Goal: Task Accomplishment & Management: Manage account settings

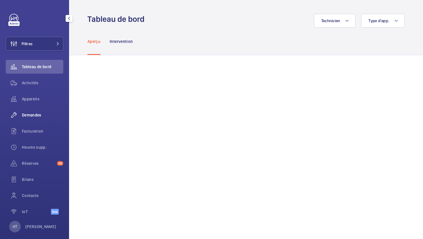
click at [30, 120] on div "Demandes" at bounding box center [35, 115] width 58 height 14
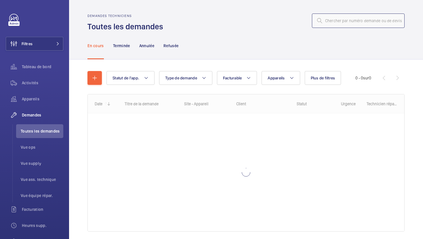
click at [339, 20] on input "text" at bounding box center [358, 21] width 93 height 14
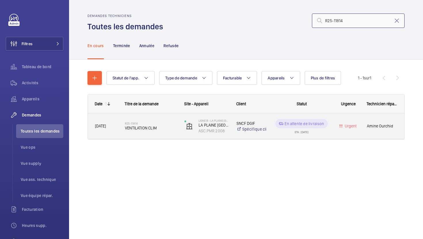
type input "R25-11814"
click at [164, 135] on div "R25-11814 VENTILATION CLIM" at bounding box center [147, 126] width 59 height 26
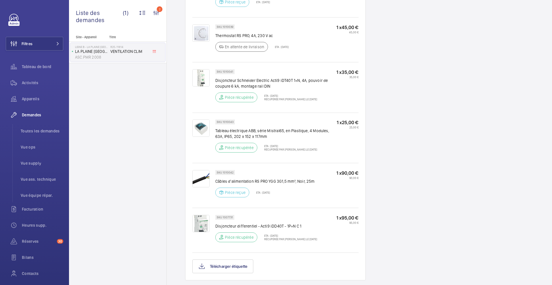
scroll to position [426, 0]
click at [32, 165] on span "Vue supply" at bounding box center [42, 164] width 43 height 6
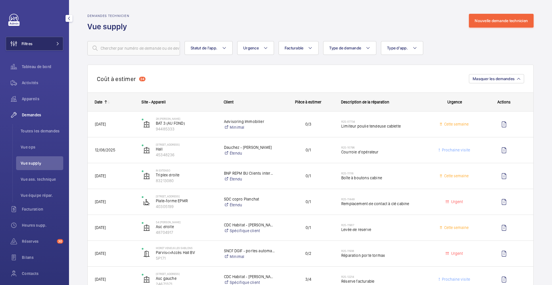
click at [54, 39] on button "Filtres" at bounding box center [35, 44] width 58 height 14
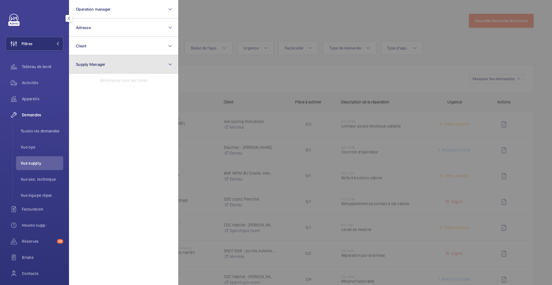
click at [114, 68] on button "Supply Manager" at bounding box center [123, 64] width 109 height 18
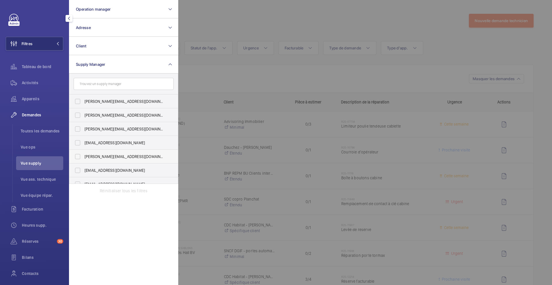
click at [114, 157] on span "[PERSON_NAME][EMAIL_ADDRESS][DOMAIN_NAME]" at bounding box center [124, 157] width 79 height 6
click at [83, 157] on input "[PERSON_NAME][EMAIL_ADDRESS][DOMAIN_NAME]" at bounding box center [78, 157] width 12 height 12
checkbox input "true"
click at [268, 77] on div at bounding box center [454, 142] width 552 height 285
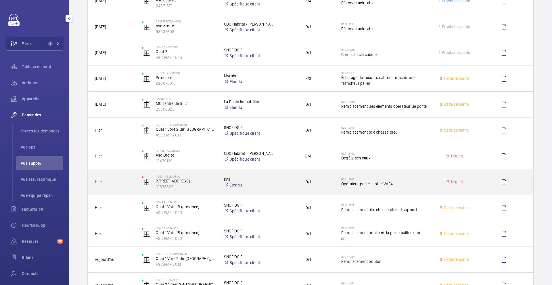
scroll to position [150, 0]
click at [423, 185] on div "Urgent" at bounding box center [451, 181] width 46 height 18
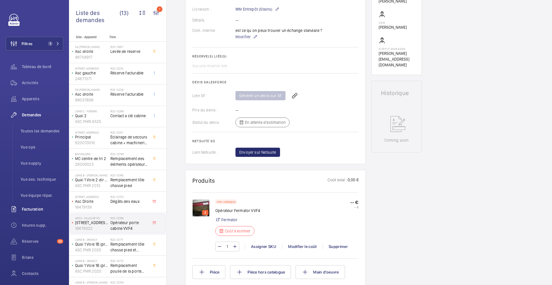
scroll to position [202, 0]
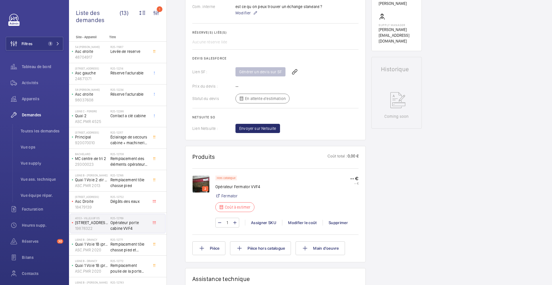
click at [305, 218] on div "1 Assigner SKU Modifier le coût Supprimer" at bounding box center [286, 223] width 143 height 10
click at [301, 223] on div "Modifier le coût" at bounding box center [302, 223] width 41 height 6
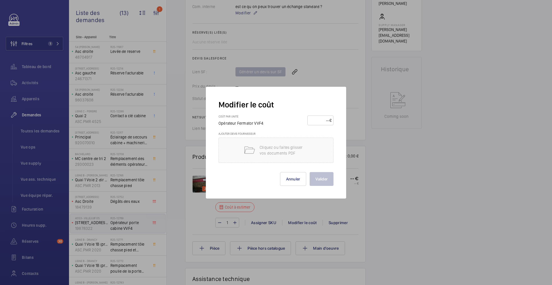
click at [318, 119] on input "number" at bounding box center [320, 120] width 20 height 9
type input "570"
click at [322, 181] on button "Valider" at bounding box center [322, 179] width 24 height 14
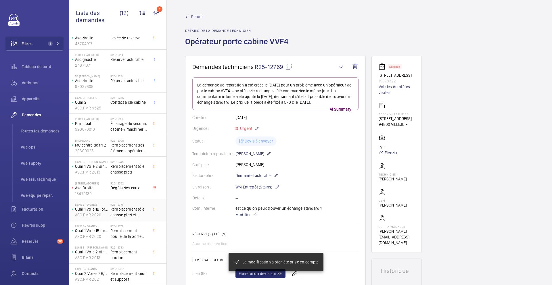
scroll to position [0, 0]
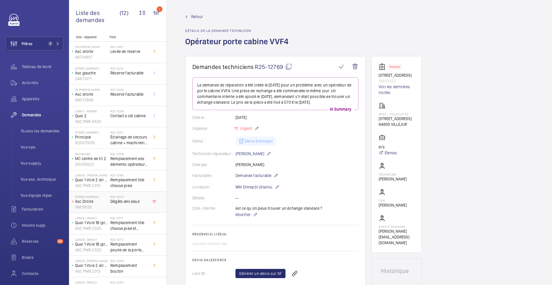
click at [132, 207] on div "R25-12752 Dégâts des eaux" at bounding box center [129, 203] width 38 height 17
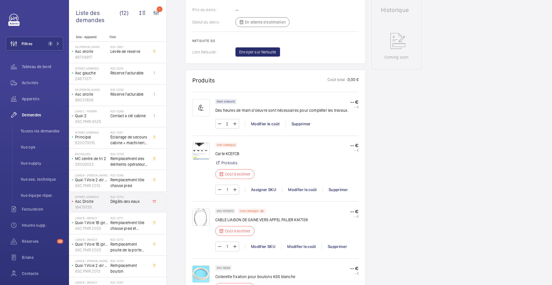
scroll to position [279, 0]
click at [207, 152] on img at bounding box center [200, 150] width 17 height 17
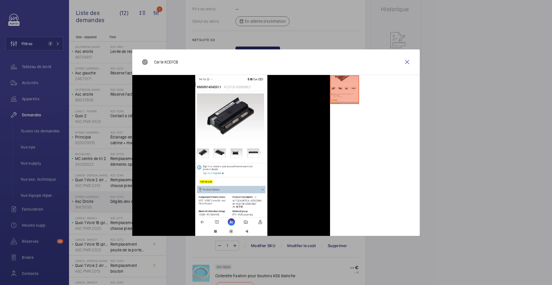
click at [423, 204] on div at bounding box center [276, 142] width 552 height 285
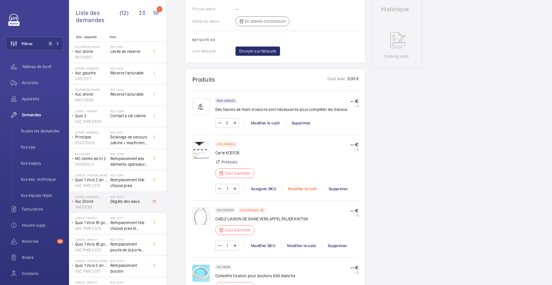
click at [303, 190] on div "Modifier le coût" at bounding box center [302, 189] width 41 height 6
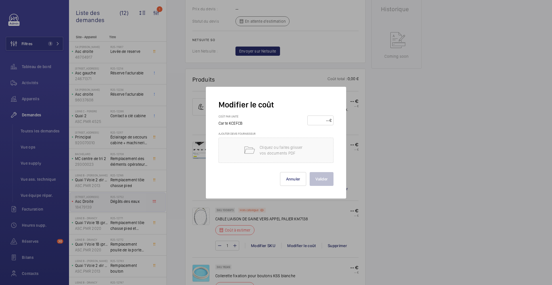
click at [316, 122] on input "number" at bounding box center [320, 120] width 20 height 9
type input "310"
click at [322, 178] on button "Valider" at bounding box center [322, 179] width 24 height 14
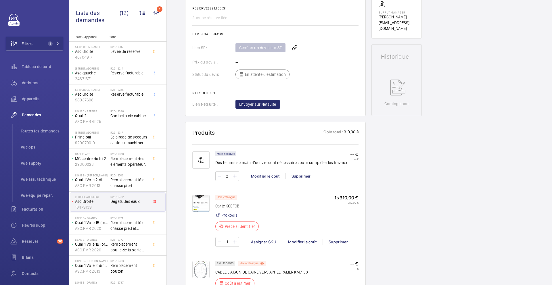
scroll to position [316, 0]
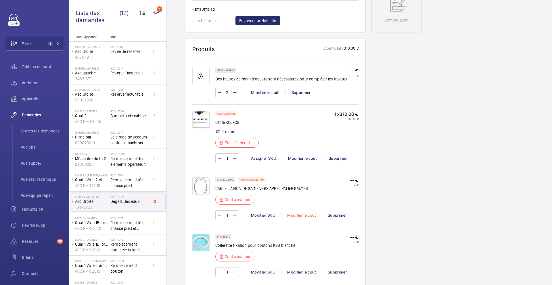
click at [299, 216] on div "Modifier le coût" at bounding box center [301, 216] width 41 height 6
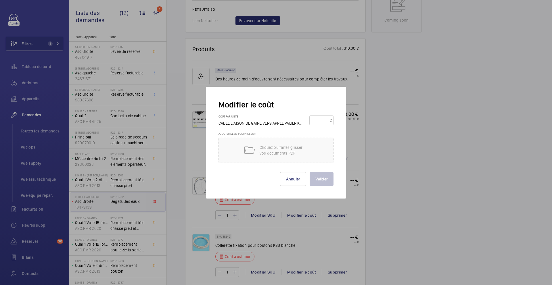
click at [318, 121] on input "number" at bounding box center [321, 120] width 18 height 9
type input "55"
click at [325, 173] on button "Valider" at bounding box center [322, 179] width 24 height 14
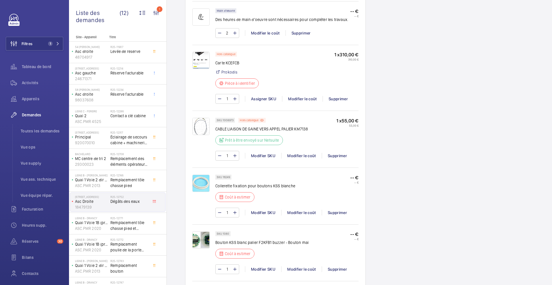
scroll to position [389, 0]
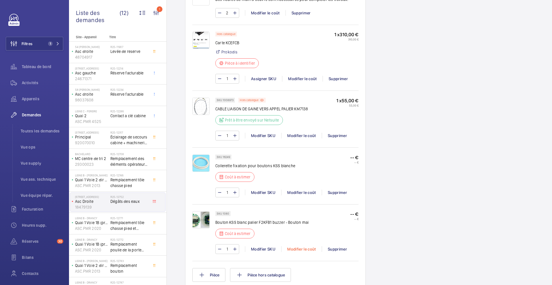
click at [305, 239] on div "Modifier le coût" at bounding box center [301, 250] width 41 height 6
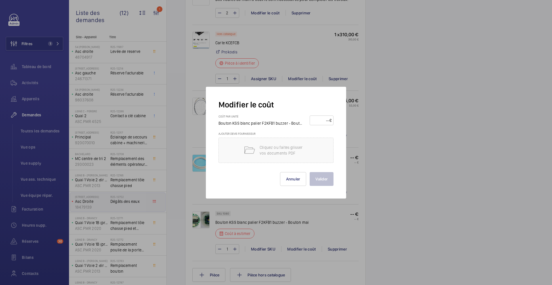
click at [313, 121] on input "number" at bounding box center [321, 120] width 18 height 9
type input "60"
click at [321, 177] on button "Valider" at bounding box center [322, 179] width 24 height 14
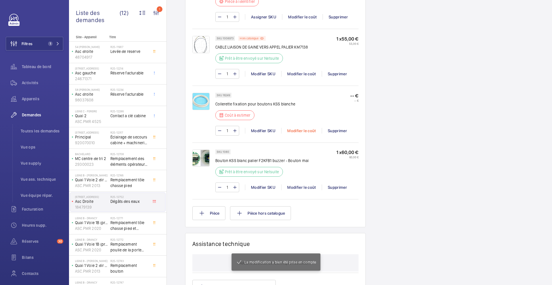
scroll to position [451, 0]
click at [301, 129] on div "Modifier le coût" at bounding box center [301, 131] width 41 height 6
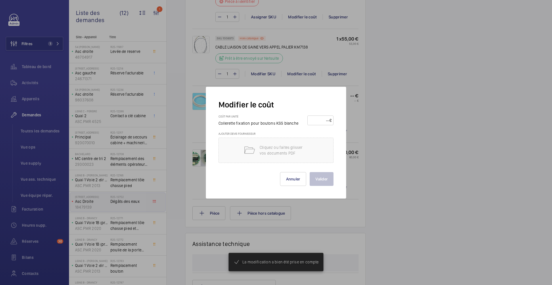
click at [317, 118] on input "number" at bounding box center [320, 120] width 20 height 9
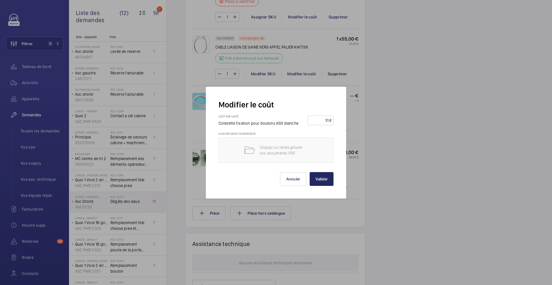
type input "10"
click at [321, 180] on button "Valider" at bounding box center [322, 179] width 24 height 14
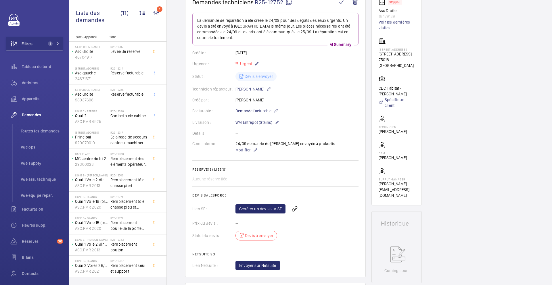
scroll to position [51, 0]
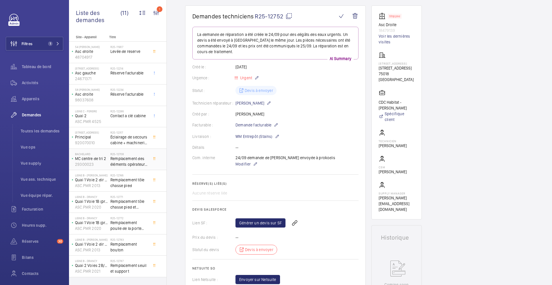
click at [129, 164] on span "Remplacement des éléments opérateur de porte" at bounding box center [129, 162] width 38 height 12
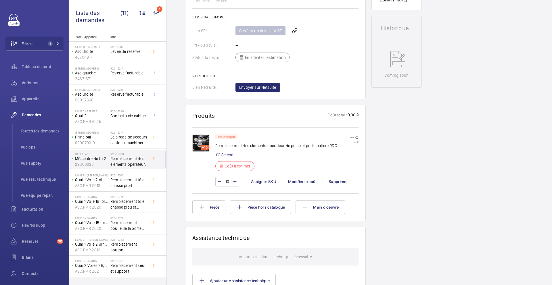
scroll to position [256, 0]
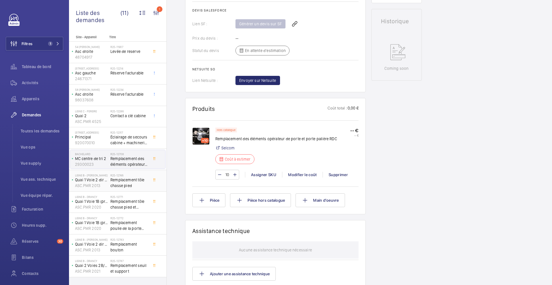
click at [150, 186] on div "R25-12746 Remplacement tôle chasse pied" at bounding box center [130, 180] width 40 height 19
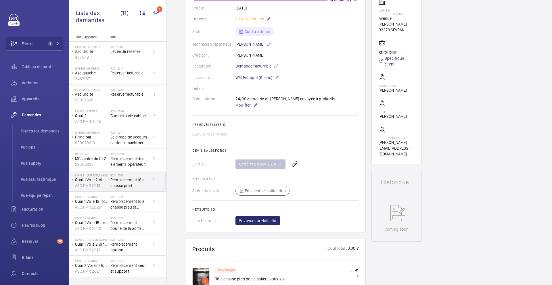
scroll to position [106, 0]
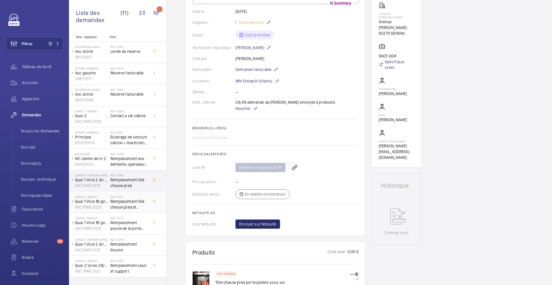
click at [146, 203] on span "Remplacement tôle chasse pied et support" at bounding box center [129, 205] width 38 height 12
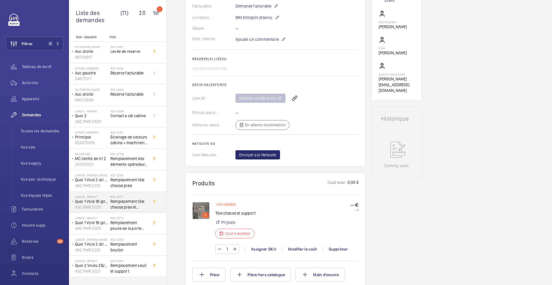
scroll to position [175, 0]
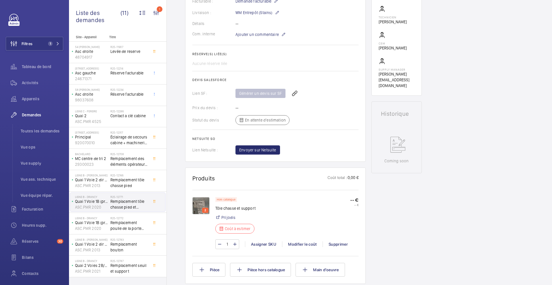
click at [199, 208] on img at bounding box center [200, 205] width 17 height 17
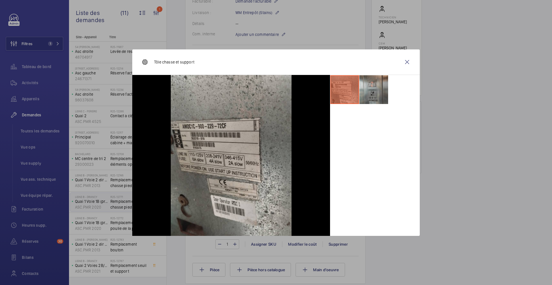
click at [386, 93] on li at bounding box center [374, 89] width 29 height 29
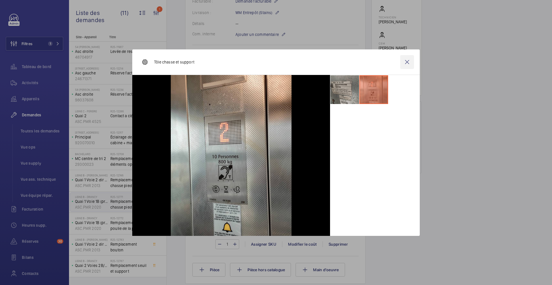
click at [406, 66] on wm-front-icon-button at bounding box center [407, 62] width 14 height 14
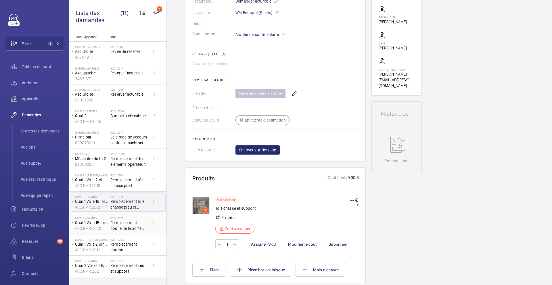
click at [131, 227] on span "Remplacement poulie de la porte palliere sous sol" at bounding box center [129, 226] width 38 height 12
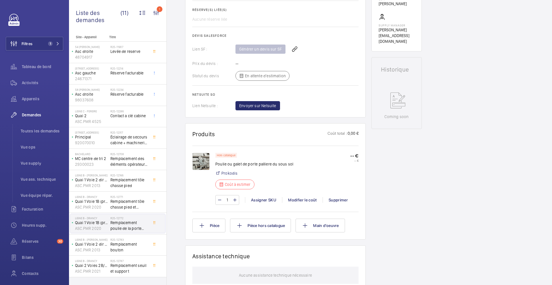
scroll to position [220, 0]
click at [142, 239] on span "Remplacement bouton" at bounding box center [129, 248] width 38 height 12
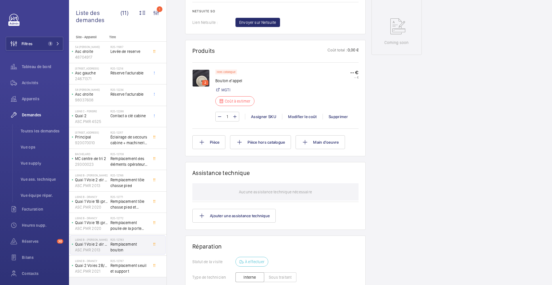
scroll to position [301, 0]
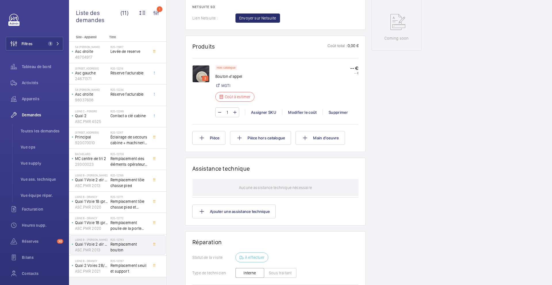
click at [200, 75] on img at bounding box center [200, 73] width 17 height 17
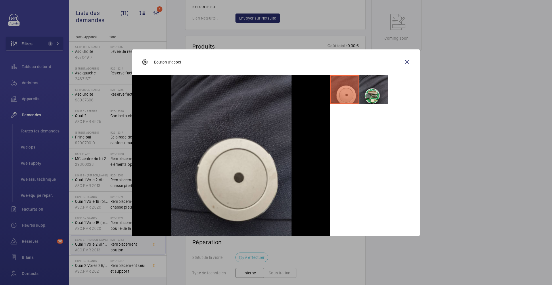
click at [375, 95] on li at bounding box center [374, 89] width 29 height 29
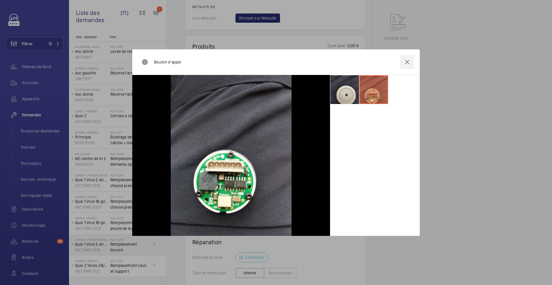
click at [405, 65] on wm-front-icon-button at bounding box center [407, 62] width 14 height 14
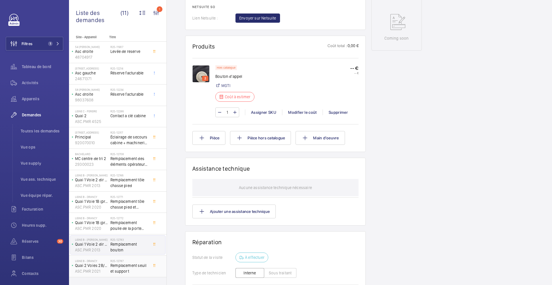
click at [131, 239] on span "Remplacement seuil et support" at bounding box center [129, 269] width 38 height 12
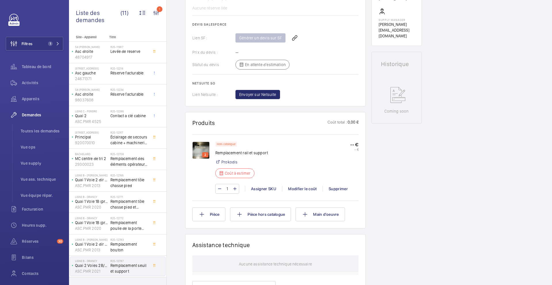
scroll to position [230, 0]
click at [40, 132] on span "Toutes les demandes" at bounding box center [42, 131] width 43 height 6
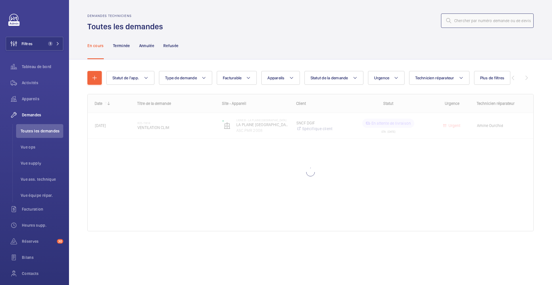
click at [423, 23] on input "text" at bounding box center [487, 21] width 93 height 14
paste input "R25-12769"
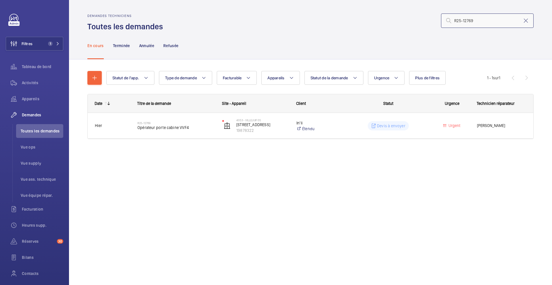
type input "R25-12769"
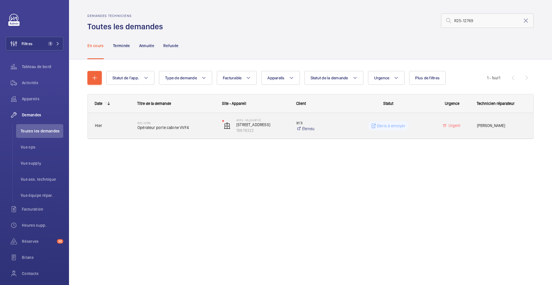
click at [209, 134] on div "R25-12769 Opérateur porte cabine VVF4" at bounding box center [175, 126] width 77 height 17
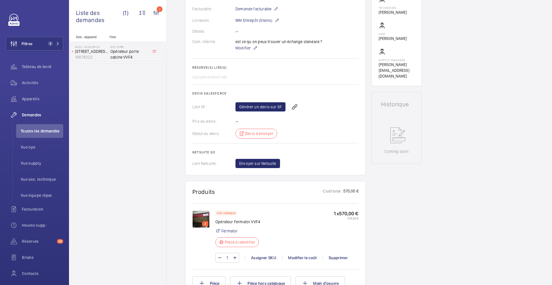
scroll to position [182, 0]
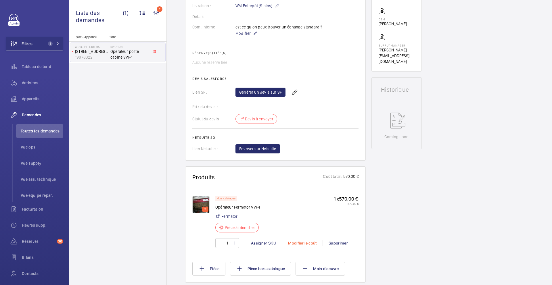
click at [297, 239] on div "Modifier le coût" at bounding box center [302, 243] width 41 height 6
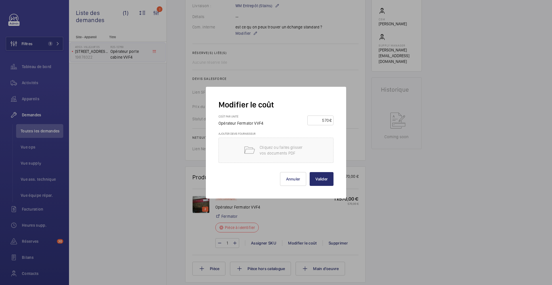
drag, startPoint x: 320, startPoint y: 122, endPoint x: 360, endPoint y: 119, distance: 40.1
click at [360, 119] on div "Modifier le coût Coût par unité Opérateur Fermator VVF4 570 € Ajouter devis fou…" at bounding box center [276, 142] width 552 height 285
type input "655"
click at [321, 180] on button "Valider" at bounding box center [322, 179] width 24 height 14
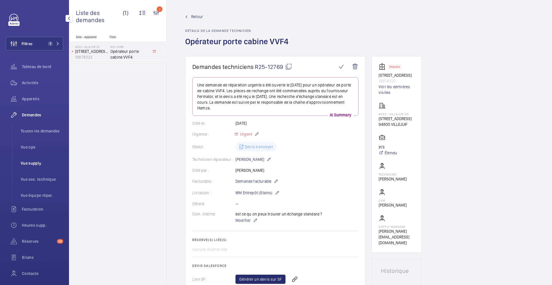
click at [29, 166] on span "Vue supply" at bounding box center [42, 164] width 43 height 6
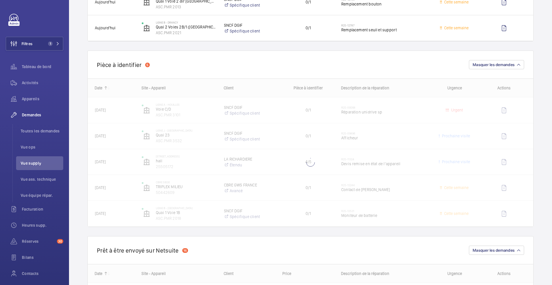
scroll to position [356, 0]
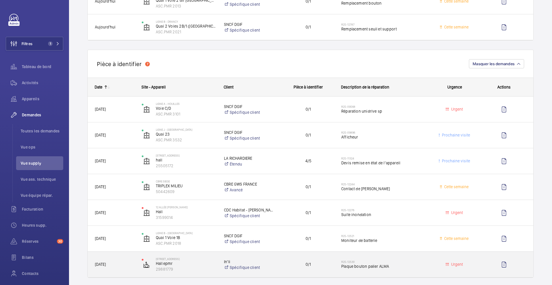
click at [287, 239] on span "0/1" at bounding box center [308, 264] width 51 height 7
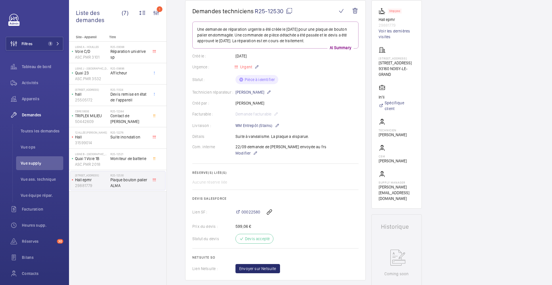
scroll to position [11, 0]
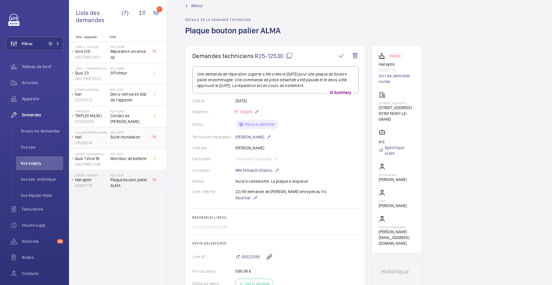
click at [146, 138] on span "Suite inondation" at bounding box center [129, 137] width 38 height 6
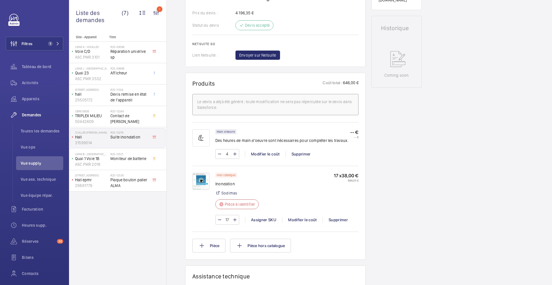
scroll to position [270, 0]
click at [201, 190] on img at bounding box center [200, 181] width 17 height 17
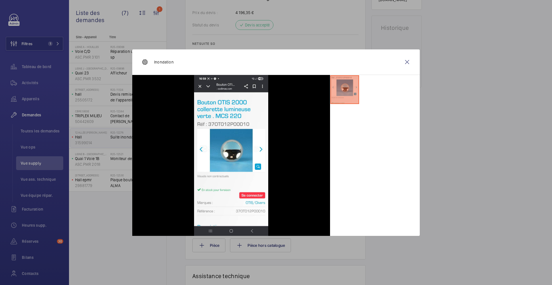
click at [423, 172] on div at bounding box center [276, 142] width 552 height 285
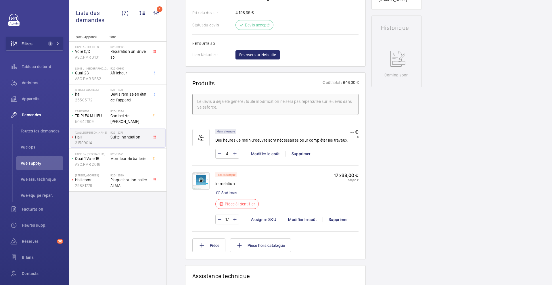
scroll to position [148, 0]
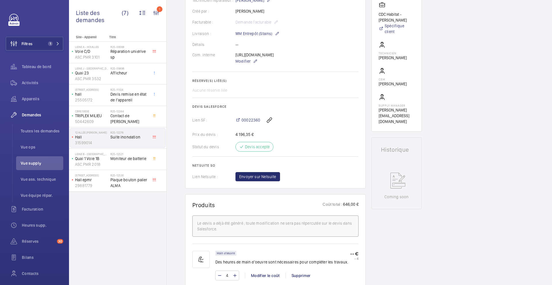
drag, startPoint x: 258, startPoint y: 60, endPoint x: 236, endPoint y: 56, distance: 22.6
click at [236, 56] on div "https://my.sodimas.com/fr/bouton-otis-2000-collerette-lumineuse-verte-mcs-220 M…" at bounding box center [257, 58] width 43 height 13
copy p "https://my.sodimas.com/fr/bouton-otis-2000-collerette-lumineuse-verte-mcs-220"
click at [167, 218] on div "Demandes techniciens R25-12276 La demande de réparation a été créée le 16 septe…" at bounding box center [359, 260] width 385 height 705
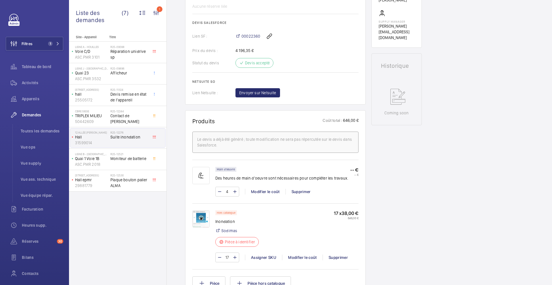
scroll to position [232, 0]
click at [268, 239] on div "Assigner SKU" at bounding box center [263, 257] width 37 height 6
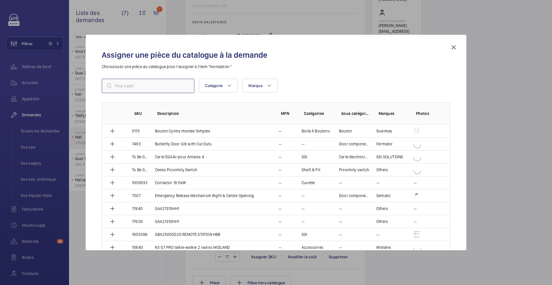
click at [140, 83] on input "text" at bounding box center [148, 86] width 93 height 14
paste input "122"
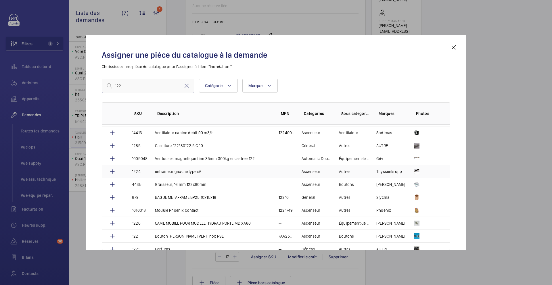
scroll to position [54, 0]
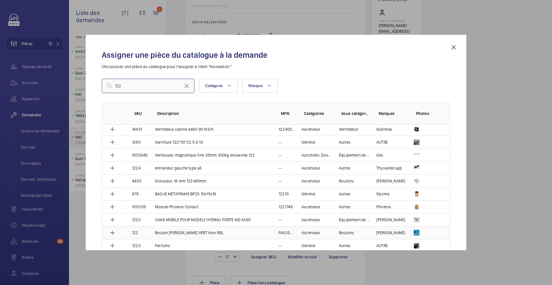
type input "122"
click at [172, 233] on p "Bouton OTIS VERT Inox RSL" at bounding box center [189, 233] width 69 height 6
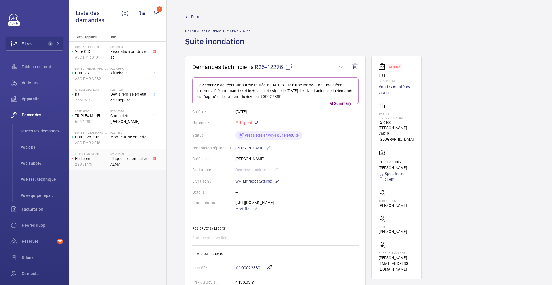
click at [149, 158] on div "R25-12530 Plaque bouton palier ALMA" at bounding box center [130, 159] width 40 height 19
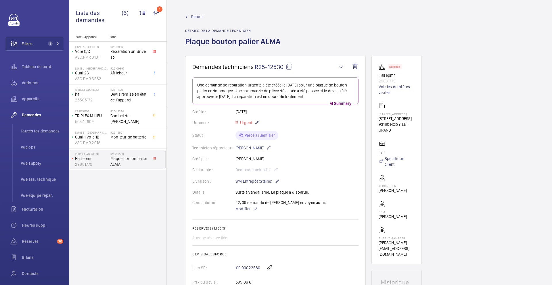
click at [290, 67] on mat-icon at bounding box center [289, 66] width 7 height 7
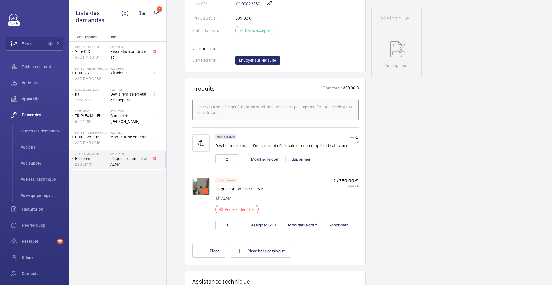
scroll to position [299, 0]
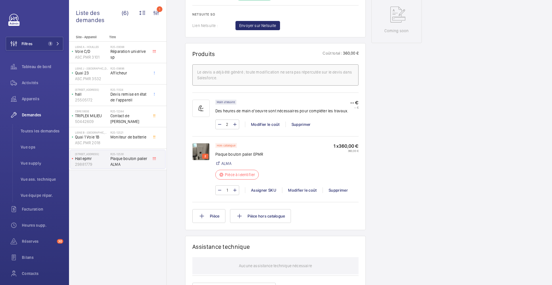
click at [202, 148] on img at bounding box center [200, 151] width 17 height 17
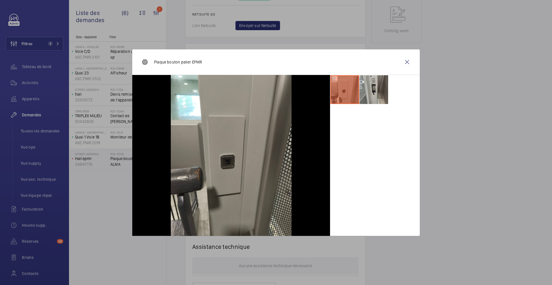
click at [374, 95] on li at bounding box center [374, 89] width 29 height 29
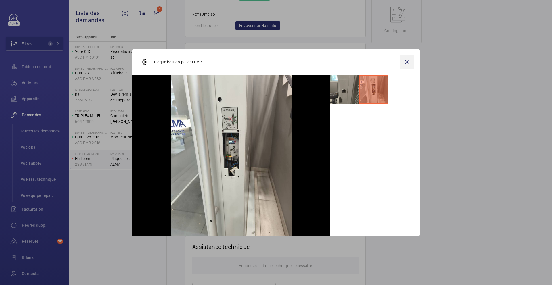
click at [406, 66] on wm-front-icon-button at bounding box center [407, 62] width 14 height 14
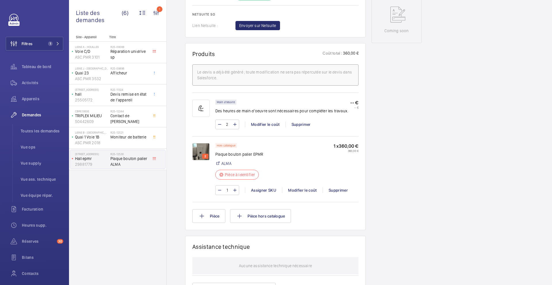
click at [271, 194] on div "1 Assigner SKU Modifier le coût Supprimer" at bounding box center [286, 191] width 143 height 10
click at [268, 189] on div "Assigner SKU" at bounding box center [263, 191] width 37 height 6
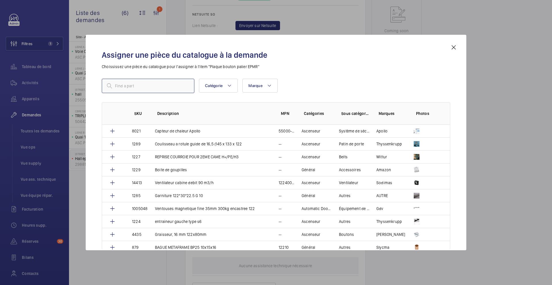
click at [161, 89] on input "text" at bounding box center [148, 86] width 93 height 14
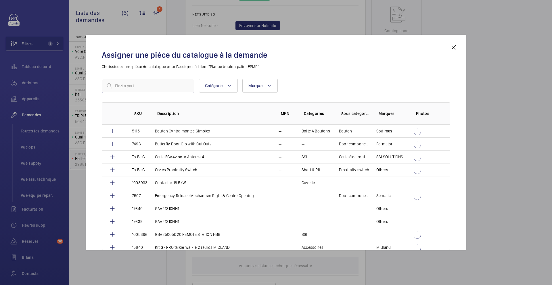
paste input "1010369"
type input "1010369"
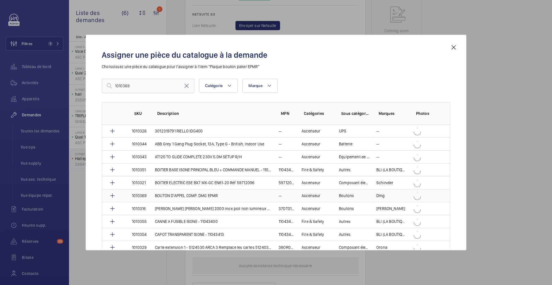
click at [197, 197] on p "BOUTON D'APPEL COMP. DMG EPMR" at bounding box center [186, 196] width 63 height 6
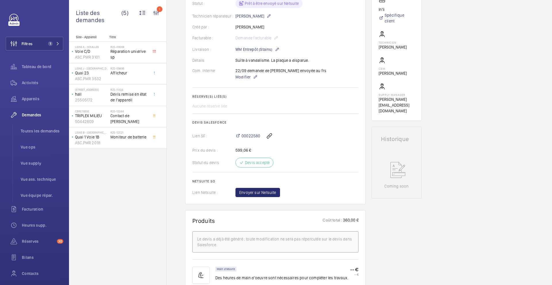
scroll to position [124, 0]
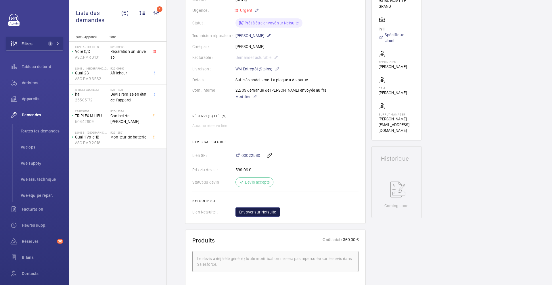
click at [265, 212] on span "Envoyer sur Netsuite" at bounding box center [257, 212] width 37 height 6
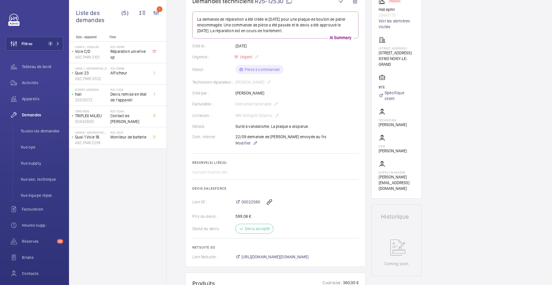
scroll to position [116, 0]
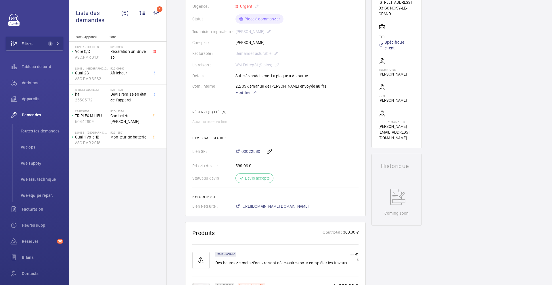
click at [294, 207] on span "https://6461500.app.netsuite.com/app/accounting/transactions/salesord.nl?id=303…" at bounding box center [275, 207] width 67 height 6
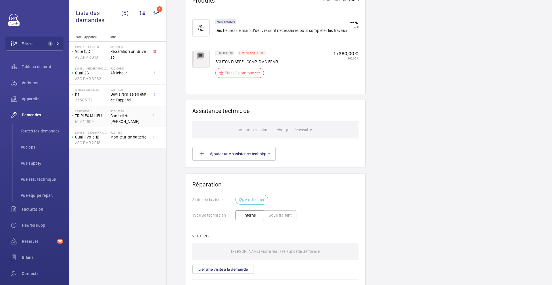
scroll to position [350, 0]
click at [42, 133] on span "Toutes les demandes" at bounding box center [42, 131] width 43 height 6
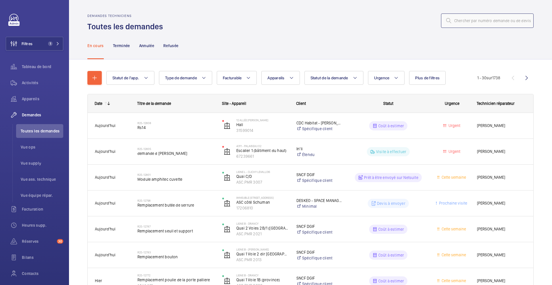
click at [423, 25] on input "text" at bounding box center [487, 21] width 93 height 14
paste input "R25-12769"
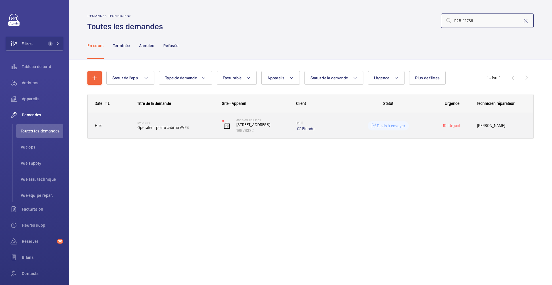
type input "R25-12769"
click at [354, 133] on div "Devis à envoyer" at bounding box center [385, 126] width 84 height 21
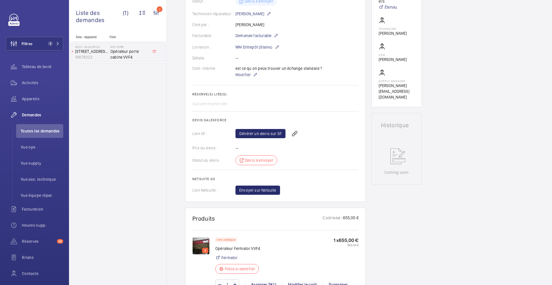
scroll to position [146, 0]
click at [266, 48] on p "WM Entrepôt (Stains)" at bounding box center [258, 46] width 44 height 7
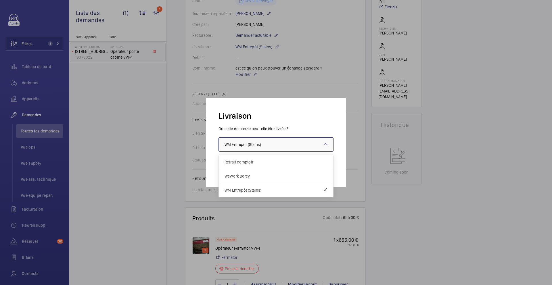
click at [282, 144] on div at bounding box center [276, 145] width 114 height 14
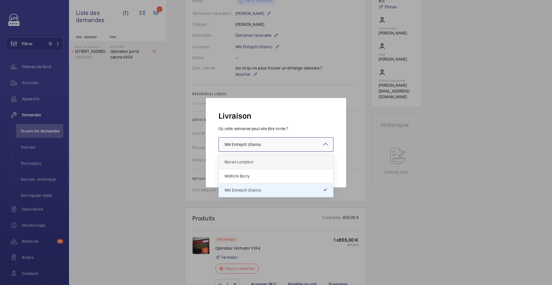
click at [281, 166] on div "Retrait comptoir" at bounding box center [276, 162] width 114 height 14
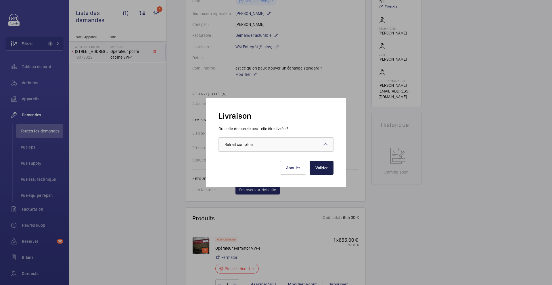
click at [315, 169] on button "Valider" at bounding box center [322, 168] width 24 height 14
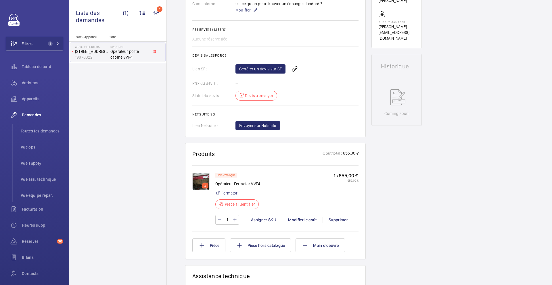
scroll to position [212, 0]
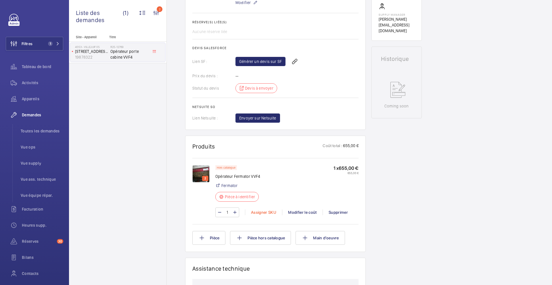
click at [260, 215] on div "Assigner SKU" at bounding box center [263, 213] width 37 height 6
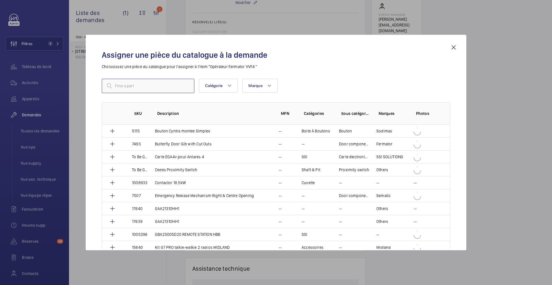
click at [161, 86] on input "text" at bounding box center [148, 86] width 93 height 14
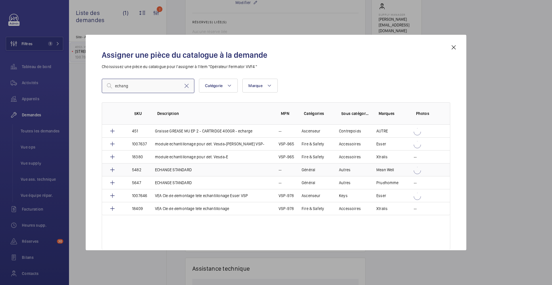
type input "echang"
click at [203, 171] on td "ECHANGE STANDARD" at bounding box center [210, 169] width 124 height 13
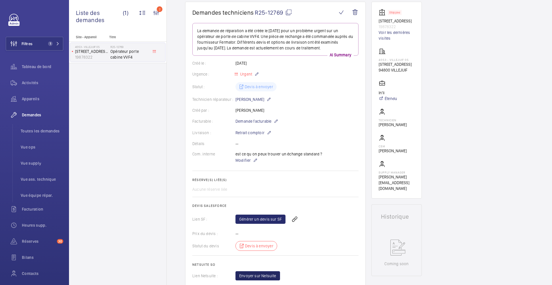
scroll to position [122, 0]
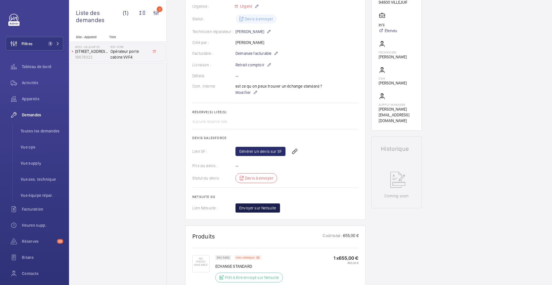
click at [255, 209] on span "Envoyer sur Netsuite" at bounding box center [257, 208] width 37 height 6
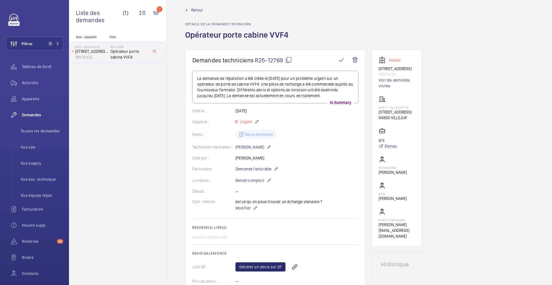
scroll to position [2, 0]
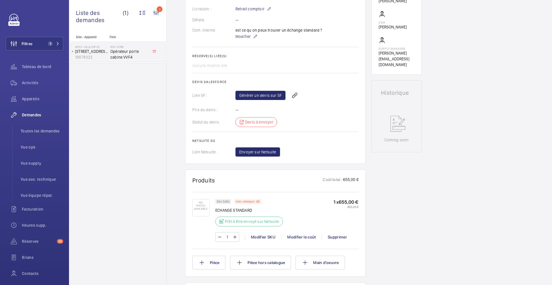
scroll to position [173, 0]
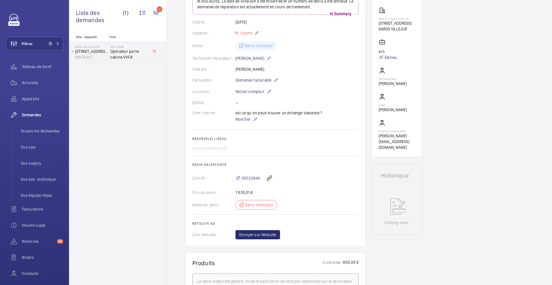
scroll to position [75, 0]
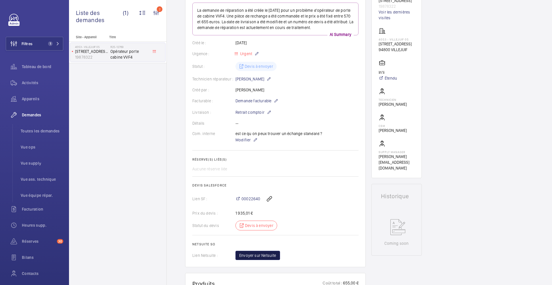
click at [266, 257] on span "Envoyer sur Netsuite" at bounding box center [257, 256] width 37 height 6
click at [293, 257] on span "[URL][DOMAIN_NAME][DOMAIN_NAME]" at bounding box center [275, 254] width 67 height 6
click at [36, 166] on span "Vue supply" at bounding box center [42, 164] width 43 height 6
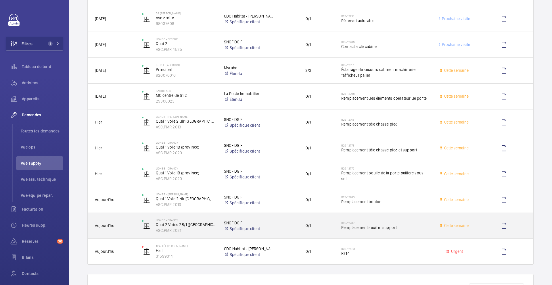
scroll to position [165, 0]
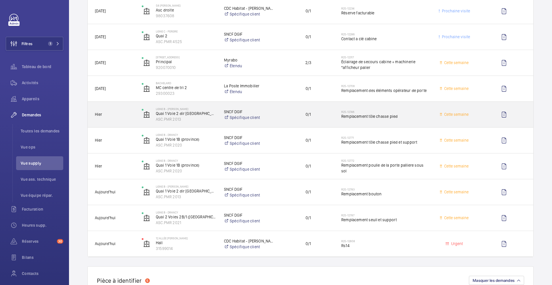
click at [419, 118] on span "Remplacement tôle chasse pied" at bounding box center [384, 117] width 86 height 6
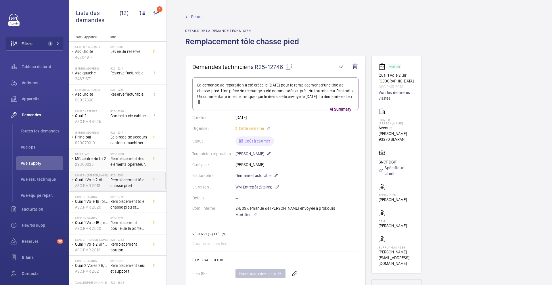
click at [149, 165] on div "R25-12708 Remplacement des éléments opérateur de porte" at bounding box center [130, 159] width 40 height 19
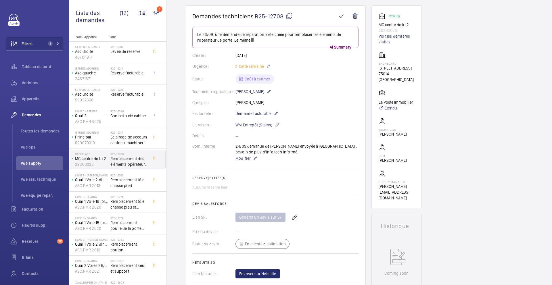
scroll to position [70, 0]
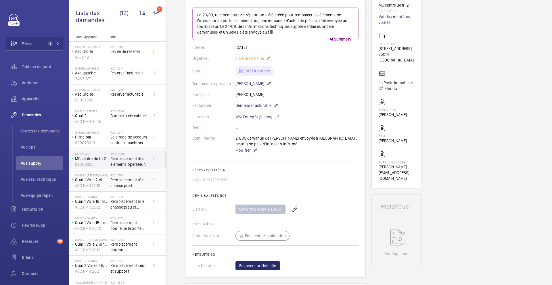
click at [139, 177] on span "Remplacement tôle chasse pied" at bounding box center [129, 183] width 38 height 12
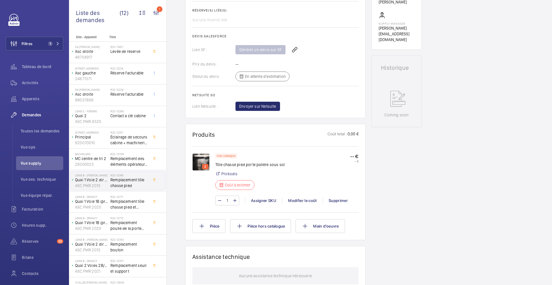
scroll to position [225, 0]
click at [138, 205] on span "Remplacement tôle chasse pied et support" at bounding box center [129, 205] width 38 height 12
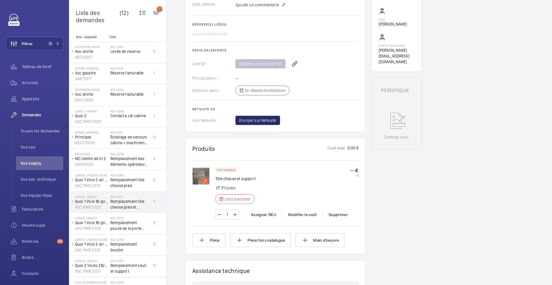
scroll to position [199, 0]
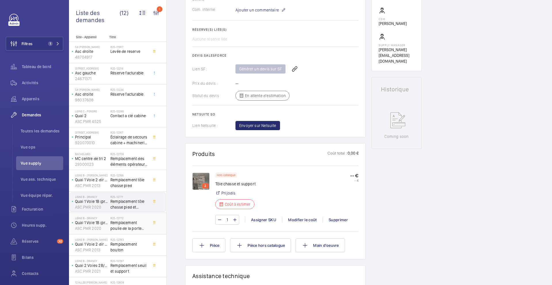
click at [137, 230] on span "Remplacement poulie de la porte palliere sous sol" at bounding box center [129, 226] width 38 height 12
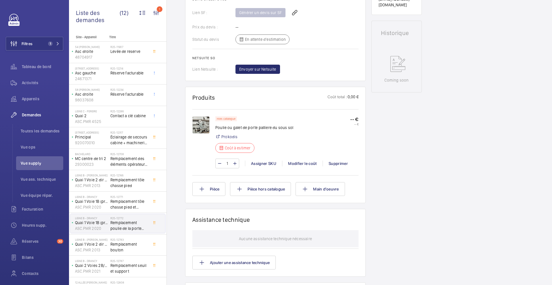
scroll to position [261, 0]
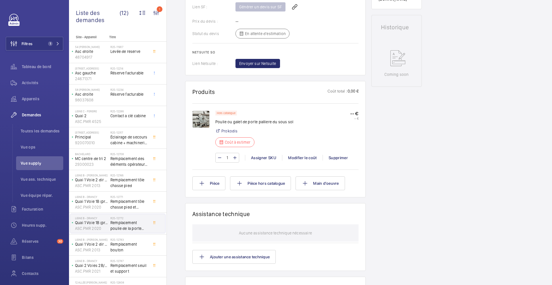
click at [199, 117] on img at bounding box center [200, 119] width 17 height 17
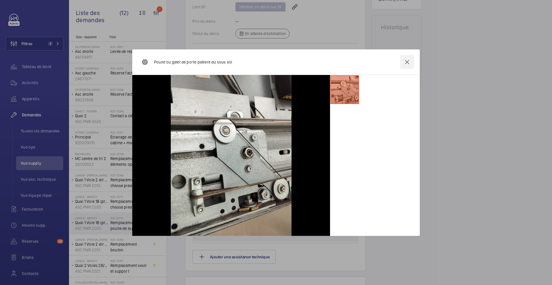
click at [407, 65] on wm-front-icon-button at bounding box center [407, 62] width 14 height 14
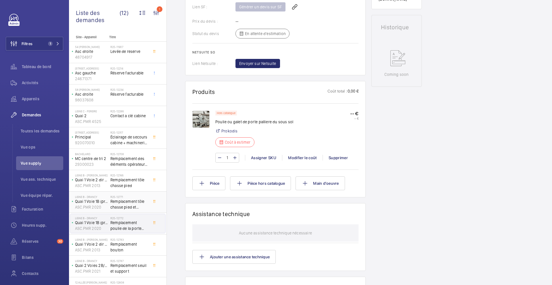
click at [129, 203] on span "Remplacement tôle chasse pied et support" at bounding box center [129, 205] width 38 height 12
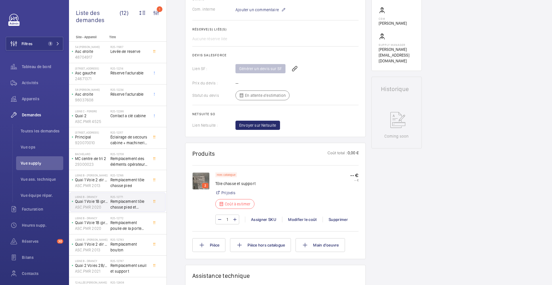
scroll to position [220, 0]
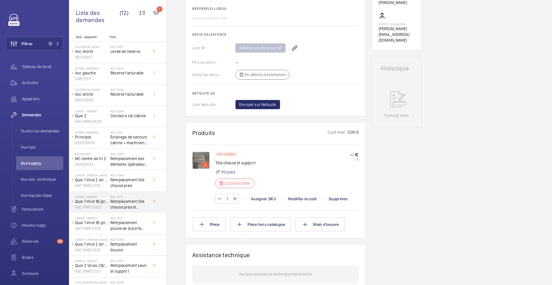
click at [202, 163] on div "2" at bounding box center [205, 165] width 6 height 5
click at [198, 159] on img at bounding box center [200, 160] width 17 height 17
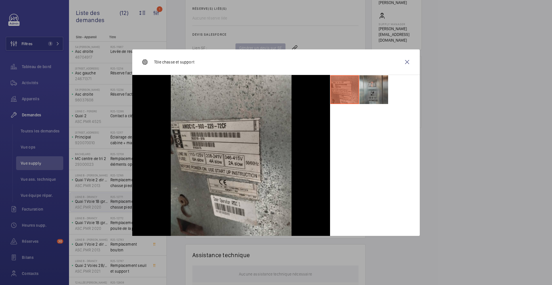
click at [377, 91] on li at bounding box center [374, 89] width 29 height 29
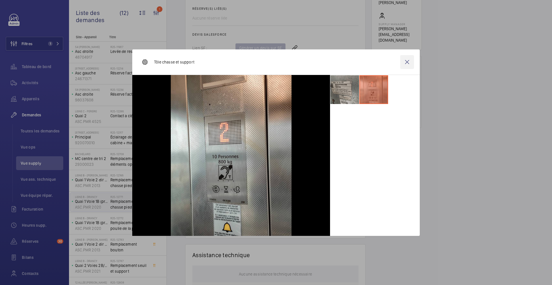
click at [410, 63] on wm-front-icon-button at bounding box center [407, 62] width 14 height 14
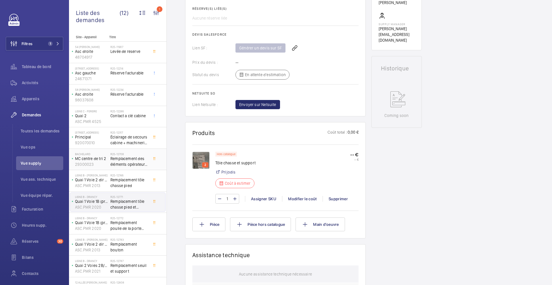
click at [134, 165] on span "Remplacement des éléments opérateur de porte" at bounding box center [129, 162] width 38 height 12
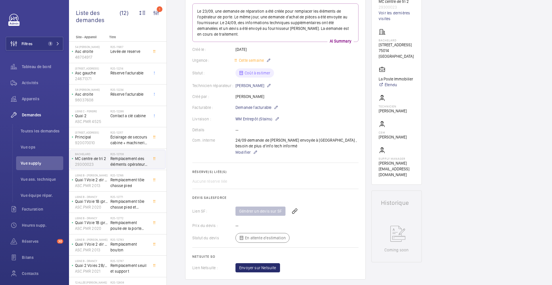
scroll to position [118, 0]
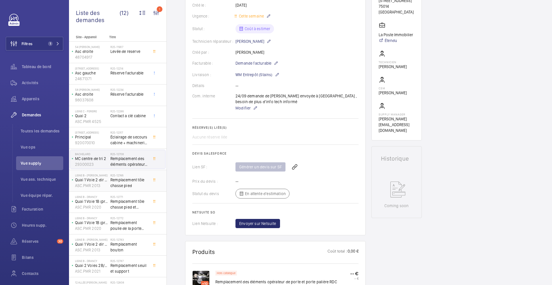
click at [140, 185] on span "Remplacement tôle chasse pied" at bounding box center [129, 183] width 38 height 12
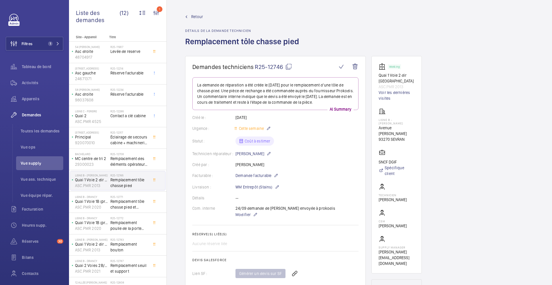
click at [289, 67] on mat-icon at bounding box center [288, 66] width 7 height 7
click at [127, 203] on span "Remplacement tôle chasse pied et support" at bounding box center [129, 205] width 38 height 12
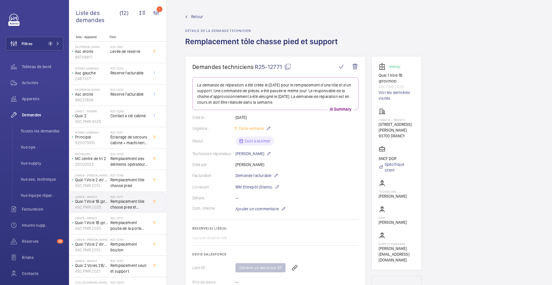
click at [288, 65] on mat-icon at bounding box center [287, 66] width 7 height 7
click at [133, 222] on span "Remplacement poulie de la porte palliere sous sol" at bounding box center [129, 226] width 38 height 12
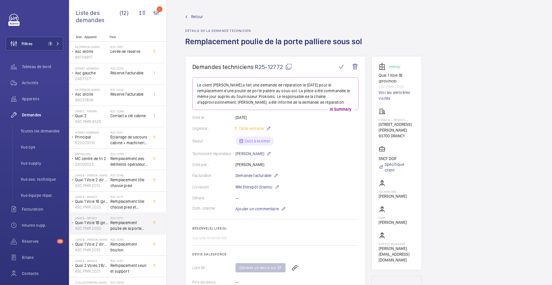
click at [291, 65] on mat-icon at bounding box center [288, 66] width 7 height 7
type textarea "R25-12772"
click at [395, 93] on link "Voir les dernières visites" at bounding box center [397, 96] width 36 height 12
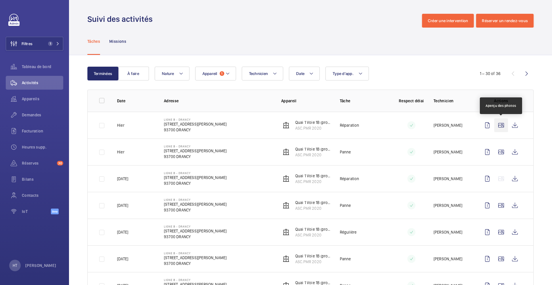
click at [501, 127] on wm-front-icon-button at bounding box center [501, 126] width 14 height 14
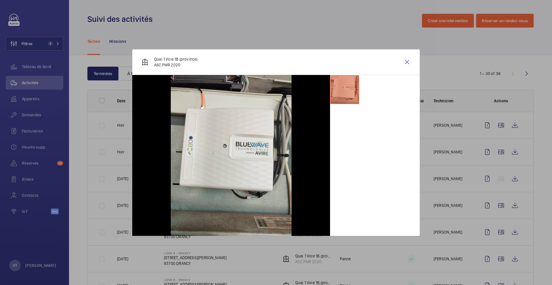
click at [496, 157] on div at bounding box center [276, 142] width 552 height 285
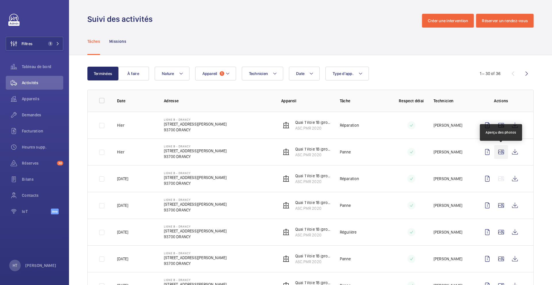
click at [502, 152] on wm-front-icon-button at bounding box center [501, 152] width 14 height 14
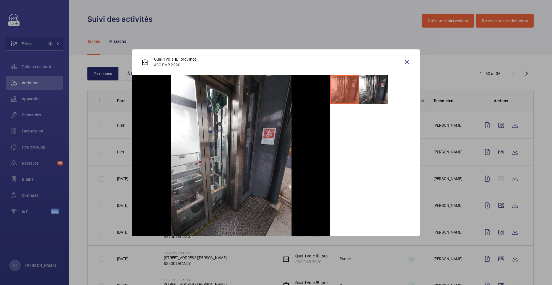
click at [503, 173] on div at bounding box center [276, 142] width 552 height 285
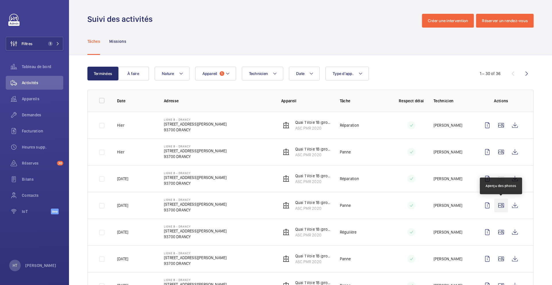
click at [503, 209] on wm-front-icon-button at bounding box center [501, 206] width 14 height 14
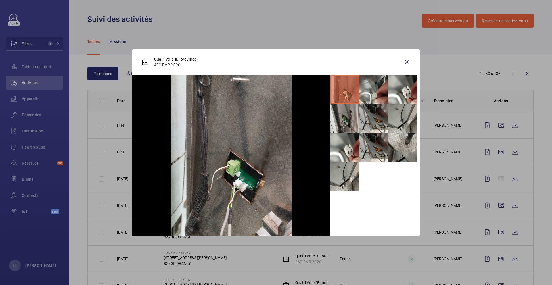
click at [399, 147] on li at bounding box center [403, 147] width 29 height 29
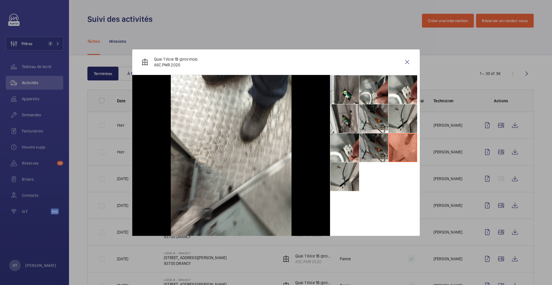
click at [370, 151] on li at bounding box center [374, 147] width 29 height 29
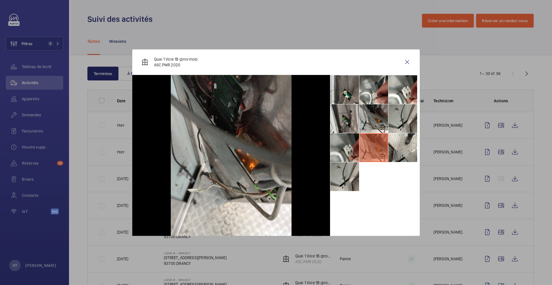
click at [347, 158] on li at bounding box center [345, 147] width 29 height 29
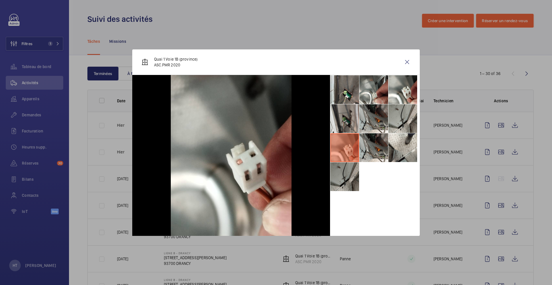
click at [336, 183] on li at bounding box center [345, 177] width 29 height 29
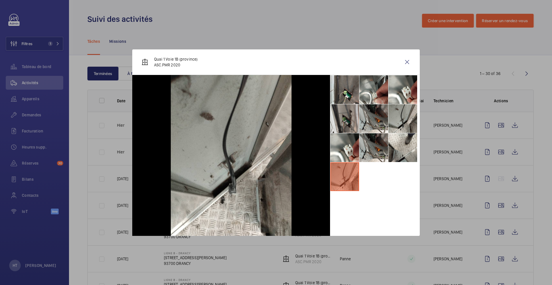
click at [472, 234] on div at bounding box center [276, 142] width 552 height 285
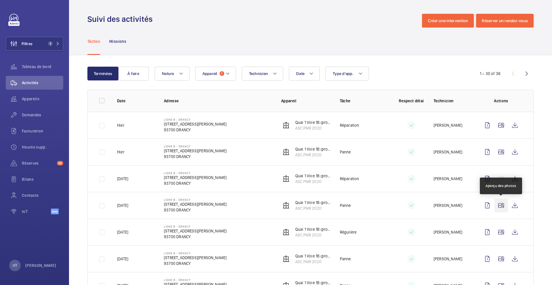
click at [504, 207] on wm-front-icon-button at bounding box center [501, 206] width 14 height 14
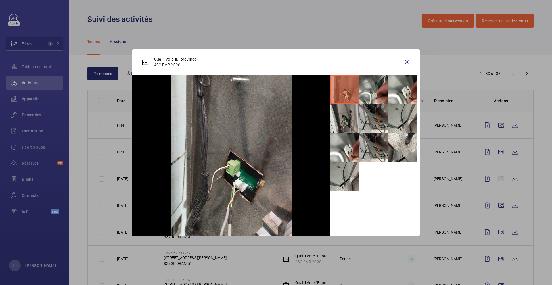
click at [438, 223] on div at bounding box center [276, 142] width 552 height 285
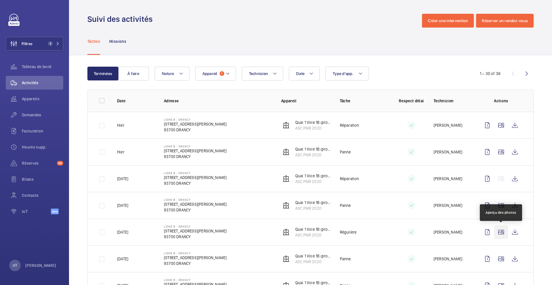
click at [504, 237] on wm-front-icon-button at bounding box center [501, 233] width 14 height 14
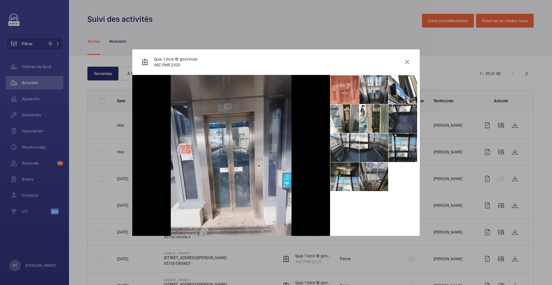
click at [363, 177] on li at bounding box center [374, 177] width 29 height 29
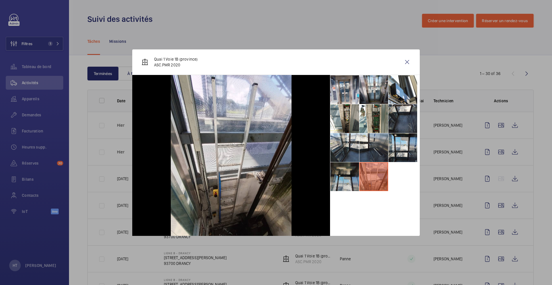
click at [342, 180] on li at bounding box center [345, 177] width 29 height 29
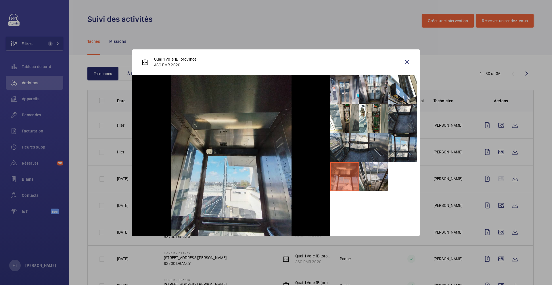
click at [342, 152] on li at bounding box center [345, 147] width 29 height 29
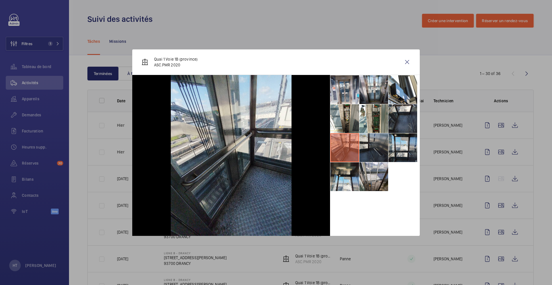
click at [365, 149] on li at bounding box center [374, 147] width 29 height 29
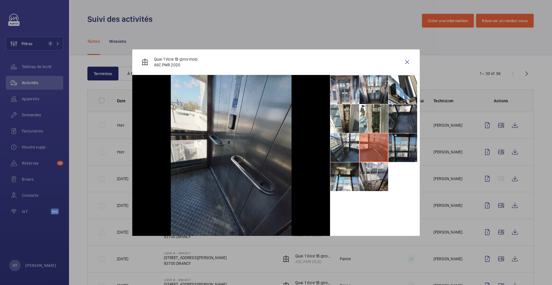
click at [409, 148] on li at bounding box center [403, 147] width 29 height 29
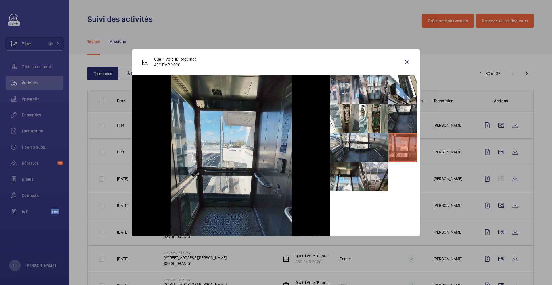
click at [429, 197] on div at bounding box center [276, 142] width 552 height 285
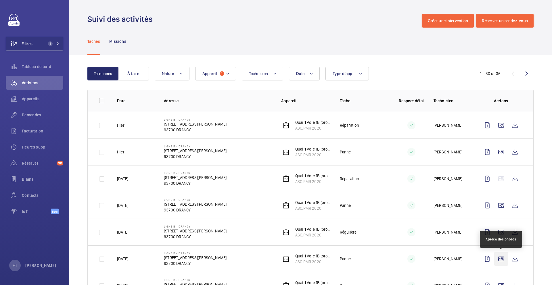
click at [502, 256] on wm-front-icon-button at bounding box center [501, 259] width 14 height 14
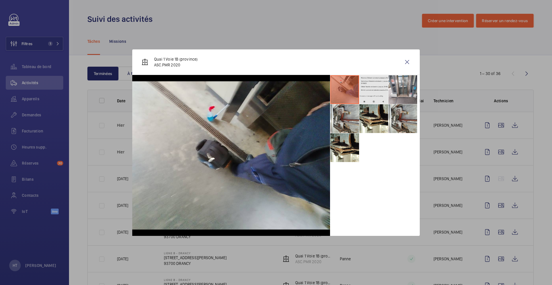
click at [376, 95] on li at bounding box center [374, 89] width 29 height 29
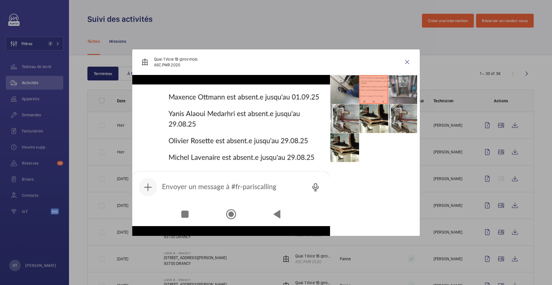
click at [404, 93] on li at bounding box center [403, 89] width 29 height 29
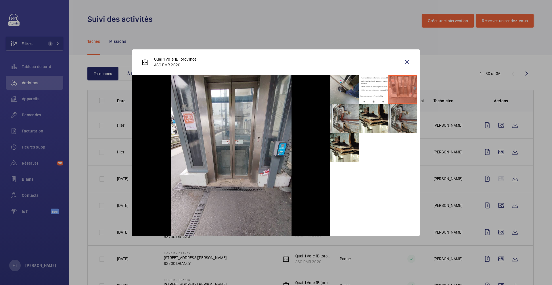
click at [398, 112] on li at bounding box center [403, 118] width 29 height 29
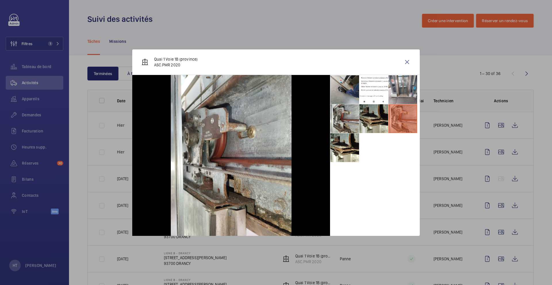
click at [373, 119] on li at bounding box center [374, 118] width 29 height 29
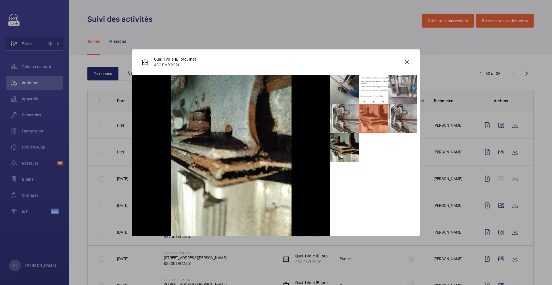
click at [354, 135] on li at bounding box center [345, 147] width 29 height 29
click at [433, 217] on div at bounding box center [276, 142] width 552 height 285
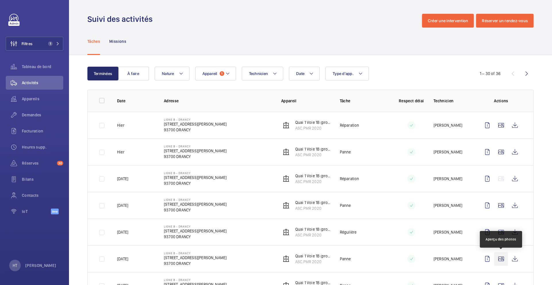
click at [501, 261] on wm-front-icon-button at bounding box center [501, 259] width 14 height 14
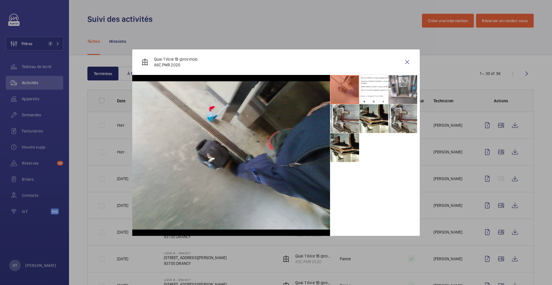
click at [442, 267] on div at bounding box center [276, 142] width 552 height 285
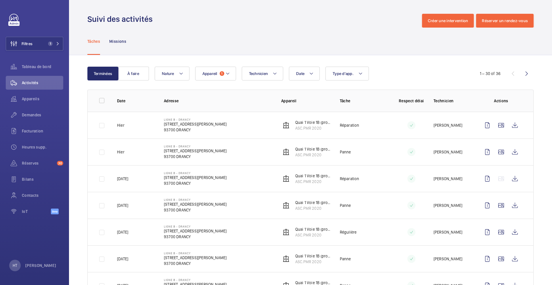
scroll to position [23, 0]
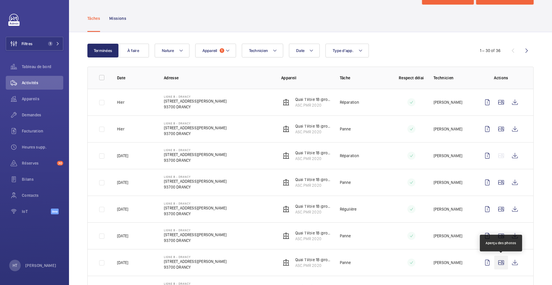
click at [504, 264] on wm-front-icon-button at bounding box center [501, 263] width 14 height 14
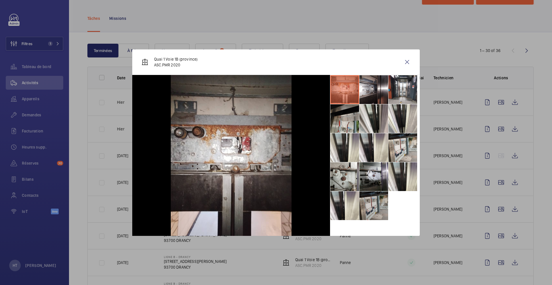
click at [373, 205] on li at bounding box center [374, 206] width 29 height 29
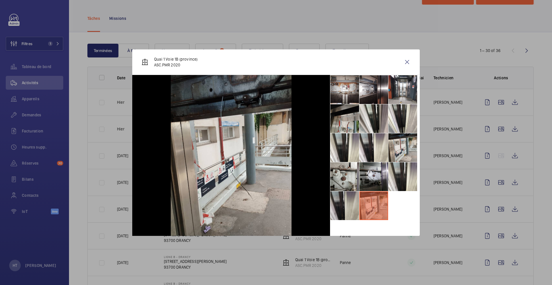
click at [349, 203] on li at bounding box center [345, 206] width 29 height 29
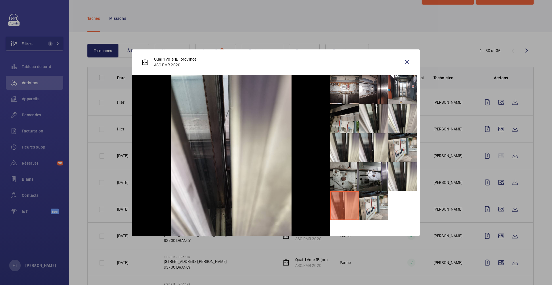
click at [349, 169] on li at bounding box center [345, 177] width 29 height 29
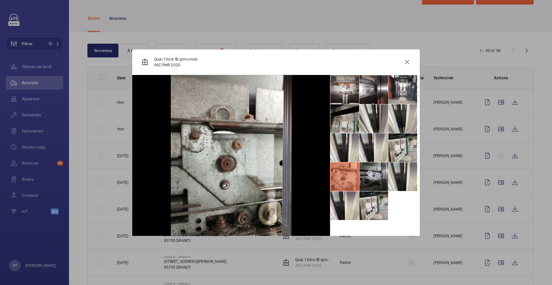
click at [378, 171] on li at bounding box center [374, 177] width 29 height 29
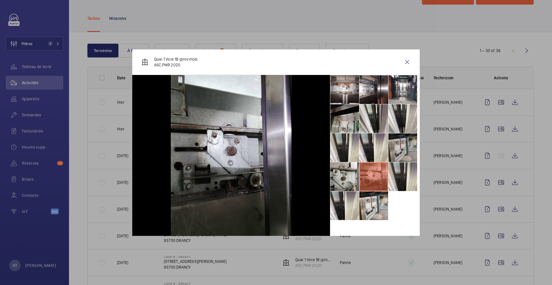
click at [390, 139] on li at bounding box center [403, 147] width 29 height 29
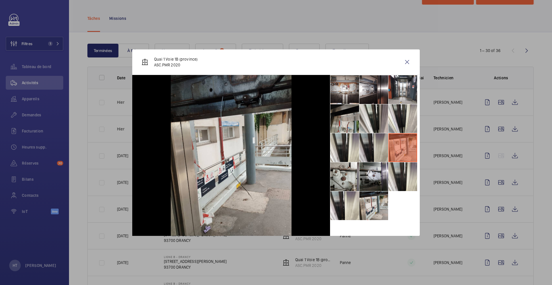
click at [374, 144] on li at bounding box center [374, 147] width 29 height 29
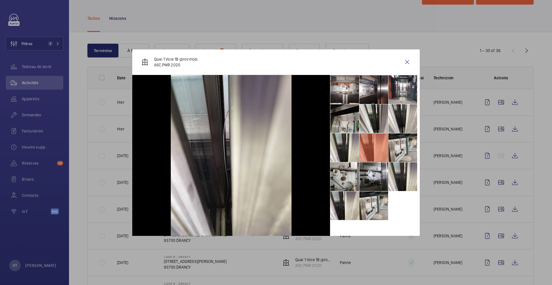
click at [442, 230] on div at bounding box center [276, 142] width 552 height 285
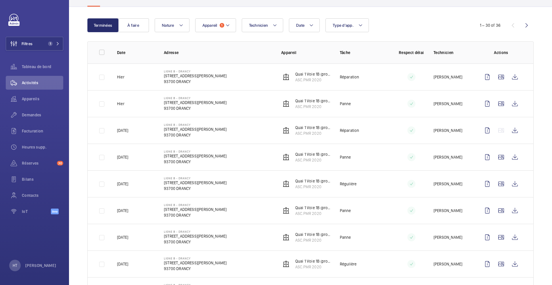
scroll to position [49, 0]
click at [503, 263] on wm-front-icon-button at bounding box center [501, 264] width 14 height 14
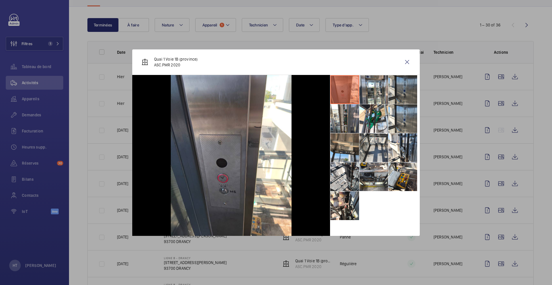
click at [406, 100] on li at bounding box center [403, 89] width 29 height 29
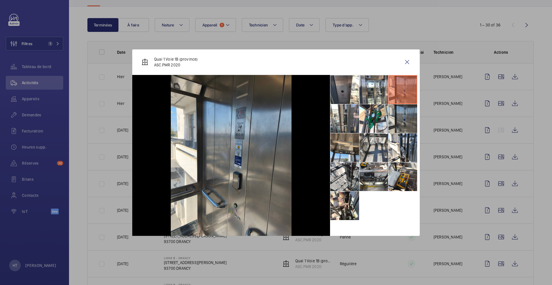
click at [407, 122] on li at bounding box center [403, 118] width 29 height 29
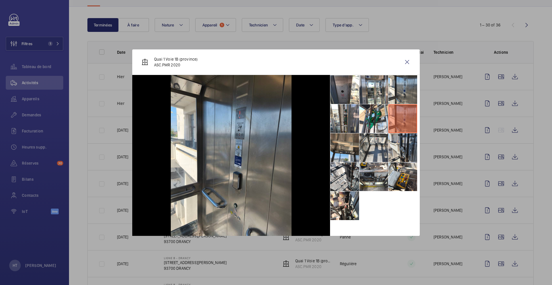
click at [407, 146] on li at bounding box center [403, 147] width 29 height 29
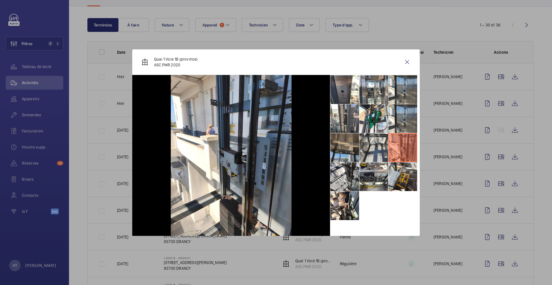
click at [349, 153] on li at bounding box center [345, 147] width 29 height 29
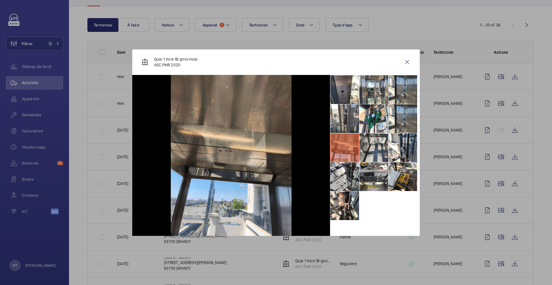
click at [451, 248] on div at bounding box center [276, 142] width 552 height 285
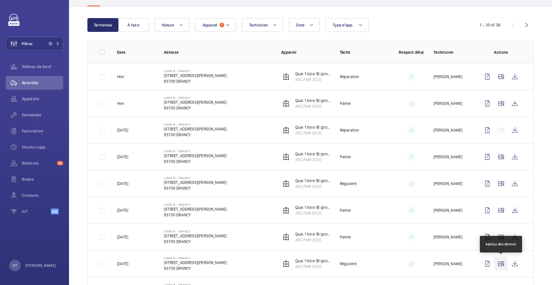
click at [501, 266] on wm-front-icon-button at bounding box center [501, 264] width 14 height 14
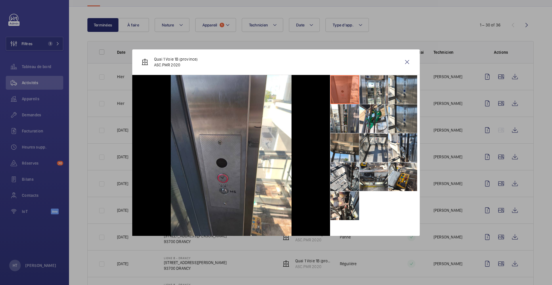
click at [436, 247] on div at bounding box center [276, 142] width 552 height 285
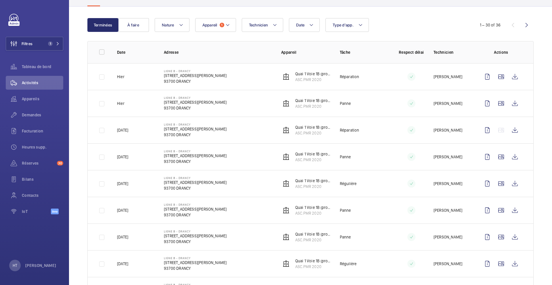
scroll to position [73, 0]
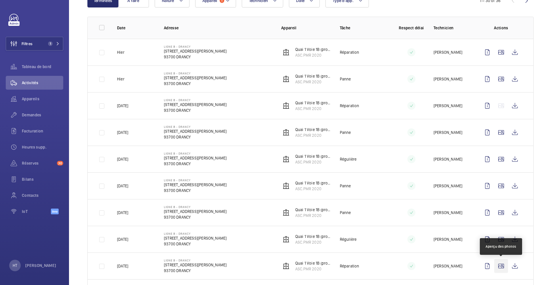
click at [503, 266] on wm-front-icon-button at bounding box center [501, 266] width 14 height 14
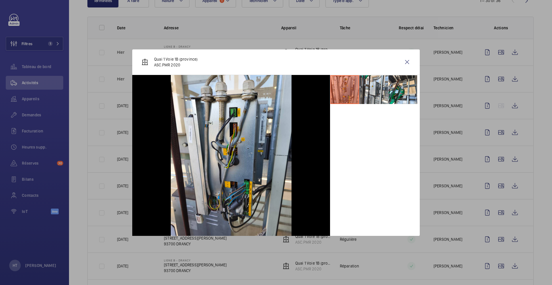
click at [445, 205] on div at bounding box center [276, 142] width 552 height 285
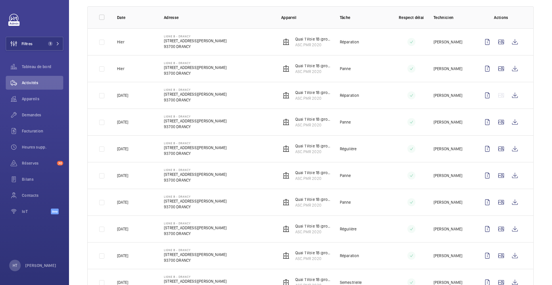
scroll to position [91, 0]
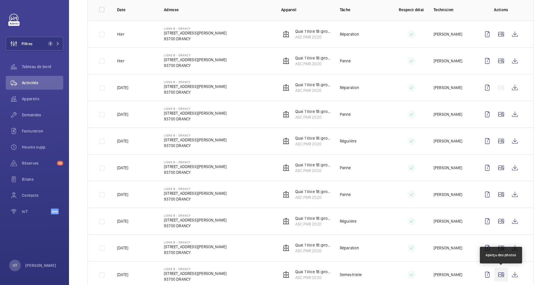
click at [498, 279] on wm-front-icon-button at bounding box center [501, 275] width 14 height 14
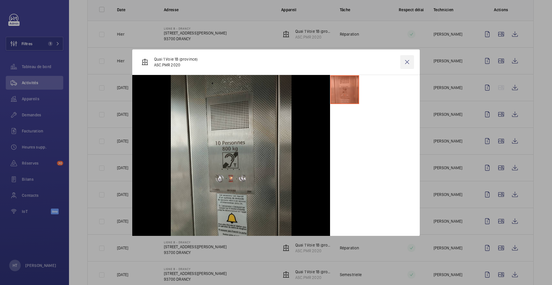
click at [408, 64] on wm-front-icon-button at bounding box center [407, 62] width 14 height 14
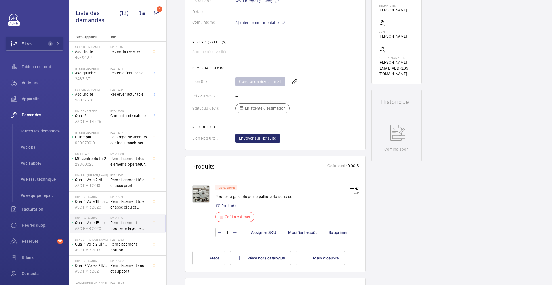
scroll to position [188, 0]
click at [143, 209] on span "Remplacement tôle chasse pied et support" at bounding box center [129, 205] width 38 height 12
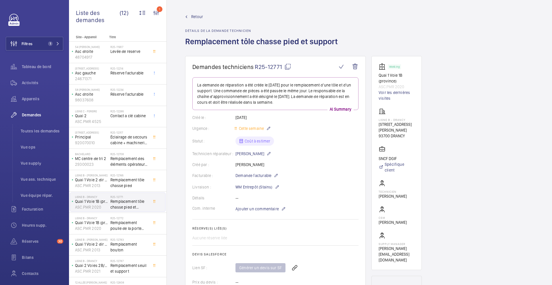
click at [289, 68] on mat-icon at bounding box center [287, 66] width 7 height 7
click at [142, 223] on span "Remplacement poulie de la porte palliere sous sol" at bounding box center [129, 226] width 38 height 12
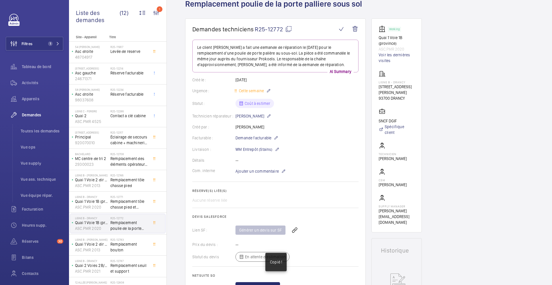
scroll to position [46, 0]
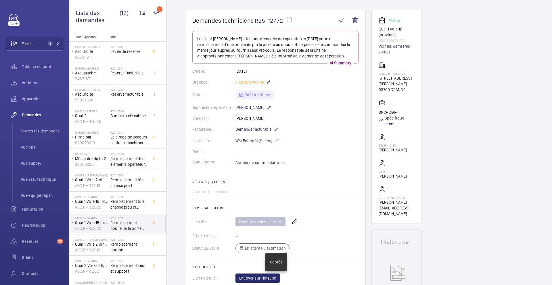
click at [256, 157] on wm-front-card-body "Le client [PERSON_NAME] a fait une demande de réparation le [DATE] pour le remp…" at bounding box center [275, 157] width 166 height 252
click at [256, 161] on span "Ajouter un commentaire" at bounding box center [257, 163] width 43 height 6
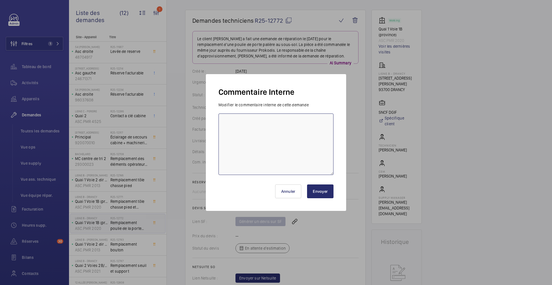
click at [251, 173] on textarea at bounding box center [276, 145] width 115 height 62
paste textarea "R25-12771"
type textarea "25/09 demande annulé car meme appareil que DT R25-12771, la demande de devis a …"
click at [325, 193] on button "Envoyer" at bounding box center [320, 192] width 26 height 14
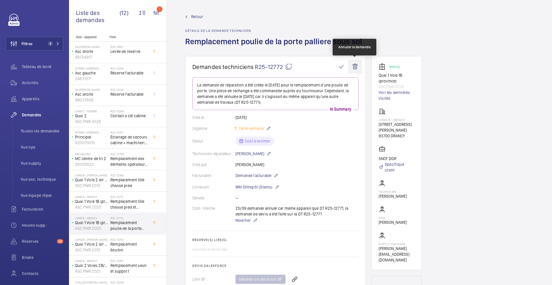
click at [352, 68] on wm-front-icon-button at bounding box center [355, 67] width 14 height 14
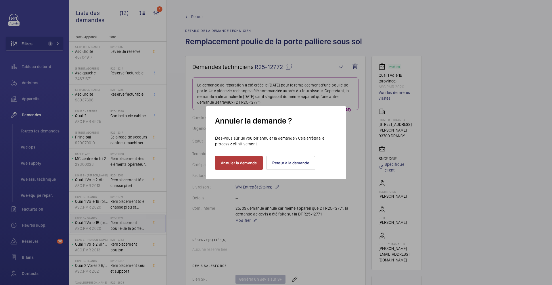
click at [255, 166] on button "Annuler la demande" at bounding box center [239, 163] width 48 height 14
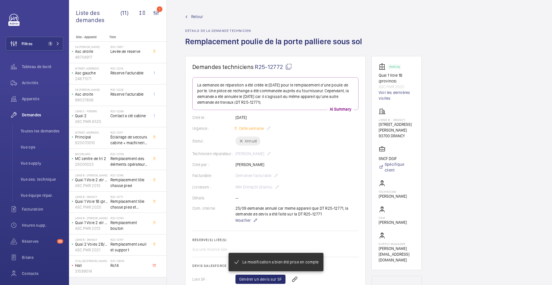
drag, startPoint x: 364, startPoint y: 43, endPoint x: 195, endPoint y: 37, distance: 168.7
click at [195, 37] on h1 "Remplacement poulie de la porte palliere sous sol" at bounding box center [275, 46] width 180 height 20
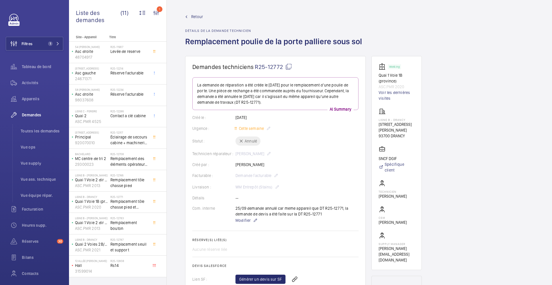
copy h1 "mplacement poulie de la porte palliere sous sol"
click at [290, 68] on mat-icon at bounding box center [288, 66] width 7 height 7
copy h1 "mplacement poulie de la porte palliere sous sol"
type textarea "R25-12772"
click at [148, 190] on div "R25-12746 Remplacement tôle chasse pied" at bounding box center [130, 180] width 40 height 19
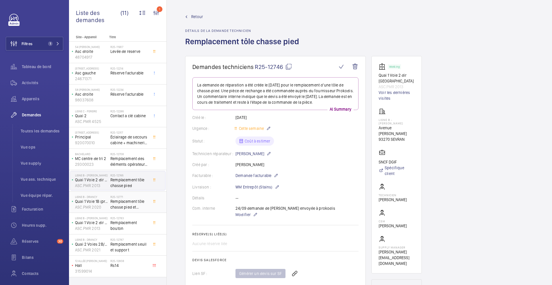
click at [151, 205] on div at bounding box center [156, 202] width 10 height 19
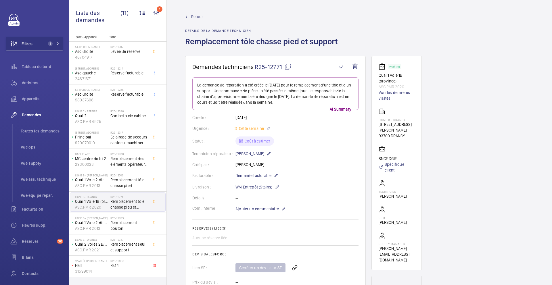
click at [251, 216] on wm-front-card-body "La demande de réparation a été créée le [DATE] pour le remplacement d'une tôle …" at bounding box center [275, 203] width 166 height 252
click at [251, 211] on span "Ajouter un commentaire" at bounding box center [257, 209] width 43 height 6
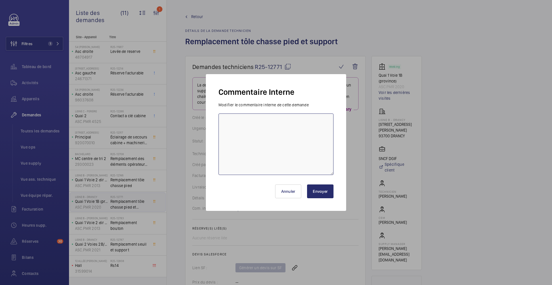
click at [254, 145] on textarea at bounding box center [276, 145] width 115 height 62
paste textarea "R25-12772"
type textarea "25/09 demande de [PERSON_NAME] envoyée à prokodis , pour la DT R25-12772 aussi …"
click at [323, 194] on button "Envoyer" at bounding box center [320, 192] width 26 height 14
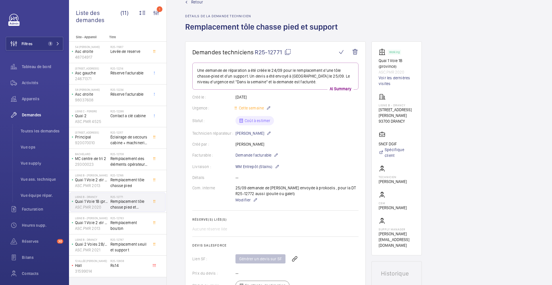
scroll to position [13, 0]
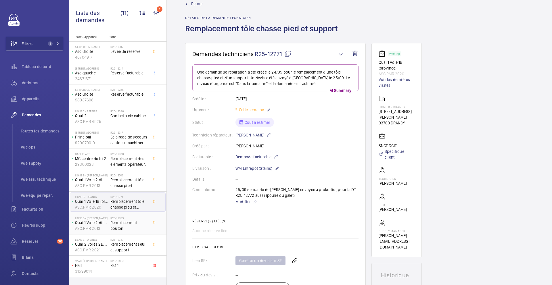
click at [149, 231] on div "R25-12783 Remplacement bouton" at bounding box center [130, 223] width 40 height 19
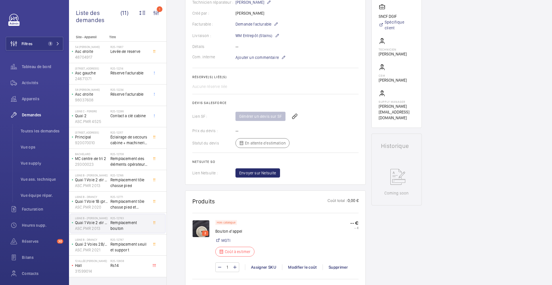
scroll to position [147, 0]
click at [203, 225] on img at bounding box center [200, 227] width 17 height 17
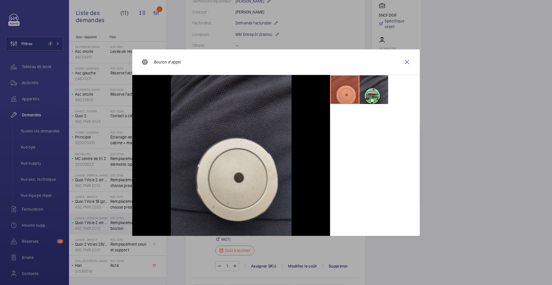
click at [372, 93] on li at bounding box center [374, 89] width 29 height 29
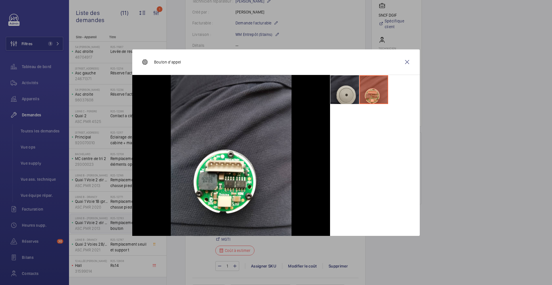
click at [350, 97] on li at bounding box center [345, 89] width 29 height 29
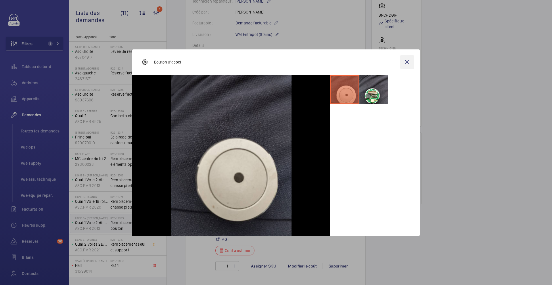
click at [409, 62] on wm-front-icon-button at bounding box center [407, 62] width 14 height 14
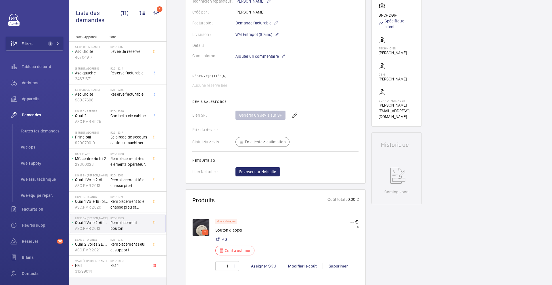
click at [208, 226] on img at bounding box center [200, 227] width 17 height 17
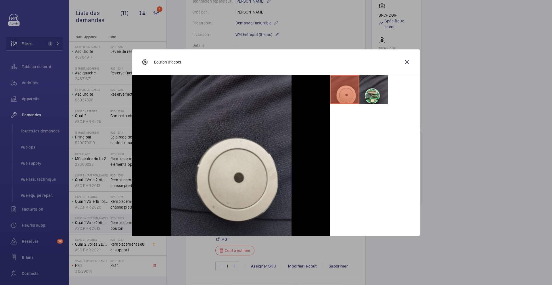
click at [372, 92] on li at bounding box center [374, 89] width 29 height 29
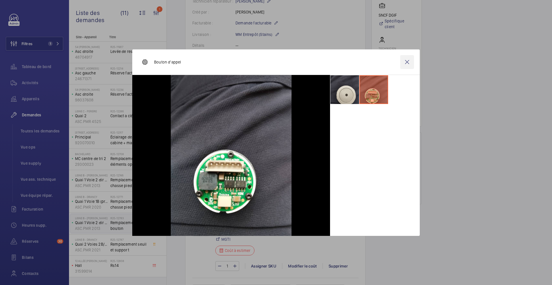
click at [408, 61] on wm-front-icon-button at bounding box center [407, 62] width 14 height 14
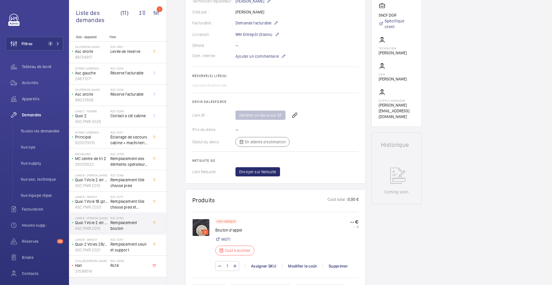
scroll to position [0, 0]
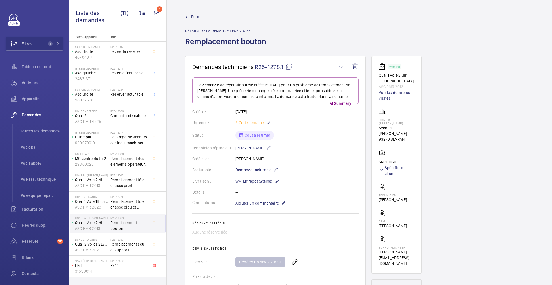
click at [290, 60] on wm-front-card "Demandes techniciens R25-12783 La demande de réparation a été créée le [DATE] p…" at bounding box center [275, 193] width 181 height 275
click at [290, 70] on span "R25-12783" at bounding box center [274, 66] width 38 height 7
type textarea "R25-12783"
click at [262, 207] on wm-front-card-body "La demande de réparation a été créée le [DATE] pour un problème de remplacement…" at bounding box center [275, 200] width 166 height 246
click at [274, 202] on span "Ajouter un commentaire" at bounding box center [257, 203] width 43 height 6
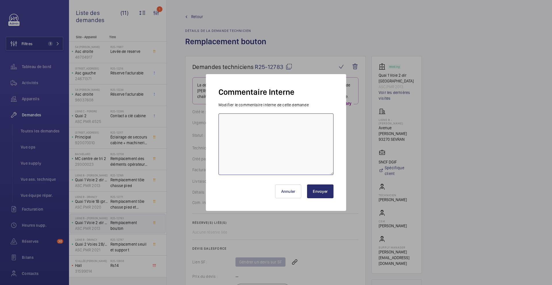
click at [265, 167] on textarea at bounding box center [276, 145] width 115 height 62
type textarea "25/09 demande de [PERSON_NAME] envoyée à [GEOGRAPHIC_DATA]"
click at [319, 188] on button "Envoyer" at bounding box center [320, 192] width 26 height 14
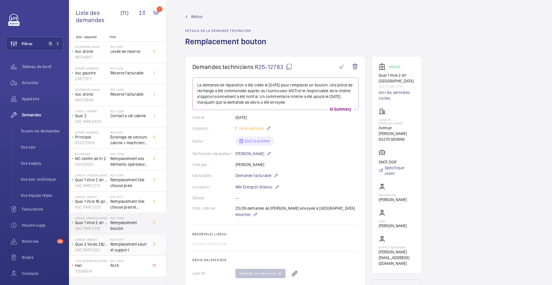
click at [133, 243] on span "Remplacement seuil et support" at bounding box center [129, 248] width 38 height 12
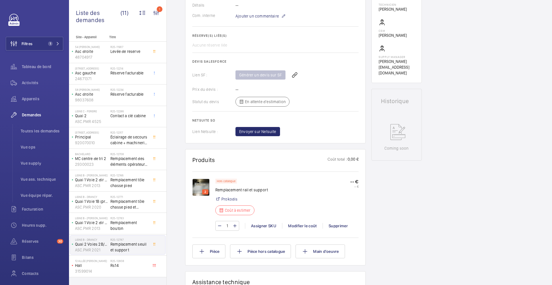
scroll to position [199, 0]
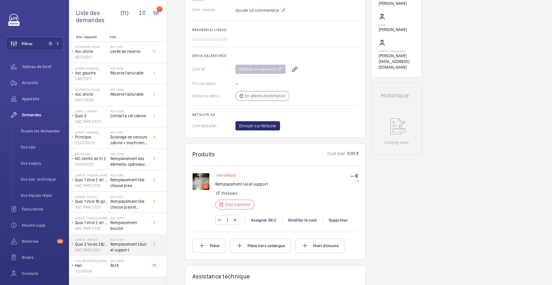
click at [198, 180] on img at bounding box center [200, 181] width 17 height 17
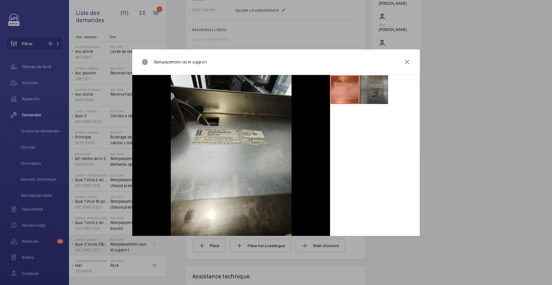
click at [377, 98] on li at bounding box center [374, 89] width 29 height 29
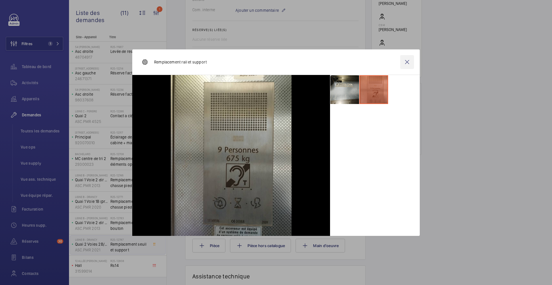
click at [407, 67] on wm-front-icon-button at bounding box center [407, 62] width 14 height 14
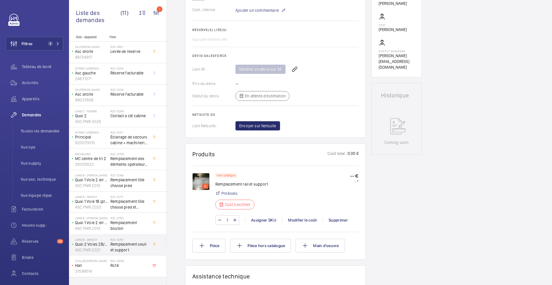
scroll to position [0, 0]
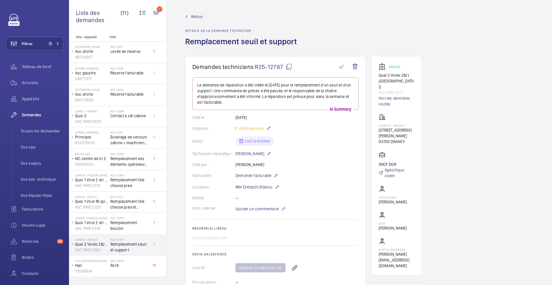
click at [290, 70] on mat-icon at bounding box center [289, 66] width 7 height 7
type textarea "R25-12787"
click at [257, 210] on span "Ajouter un commentaire" at bounding box center [257, 209] width 43 height 6
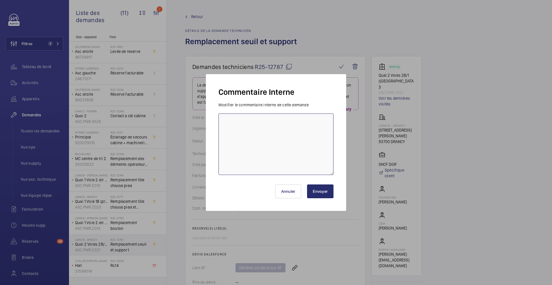
click at [283, 149] on textarea at bounding box center [276, 145] width 115 height 62
type textarea "25/09 demande de [PERSON_NAME] envoyée à prokodis"
click at [320, 191] on button "Envoyer" at bounding box center [320, 192] width 26 height 14
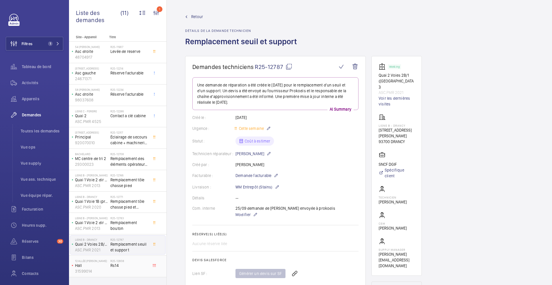
click at [134, 274] on div "R25-12808 Rs14" at bounding box center [129, 267] width 38 height 17
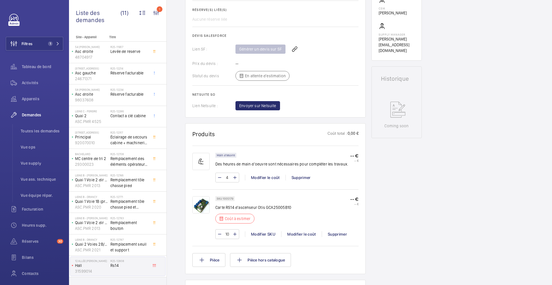
scroll to position [231, 0]
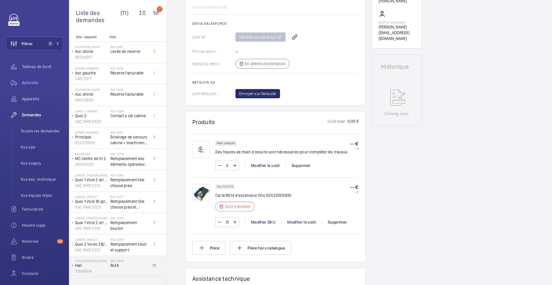
click at [230, 186] on p "SKU 1005179" at bounding box center [225, 187] width 16 height 2
click at [280, 196] on p "Carte RS14 d'ascenseur Otis GCA25005B10" at bounding box center [253, 196] width 76 height 6
copy p "GCA25005B10"
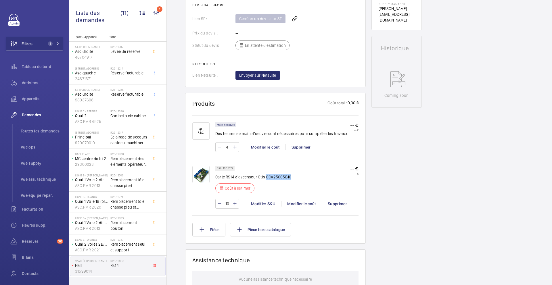
scroll to position [254, 0]
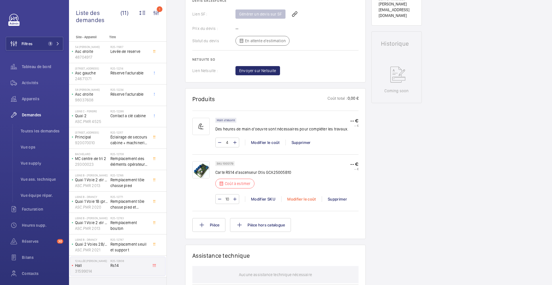
click at [297, 199] on div "Modifier le coût" at bounding box center [301, 199] width 41 height 6
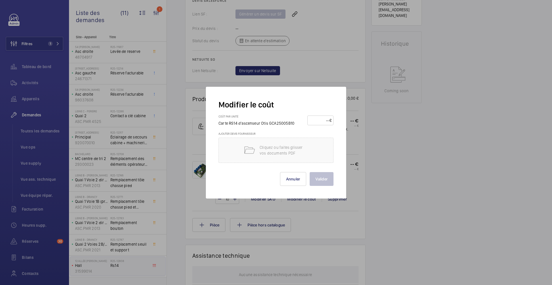
click at [321, 119] on input "number" at bounding box center [320, 120] width 20 height 9
type input "55"
click at [327, 180] on button "Valider" at bounding box center [322, 179] width 24 height 14
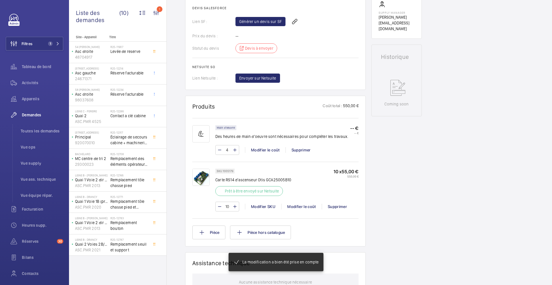
scroll to position [245, 0]
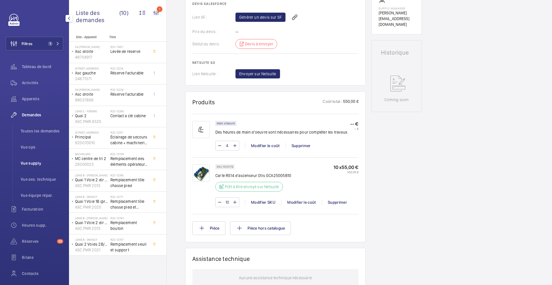
click at [39, 164] on span "Vue supply" at bounding box center [42, 164] width 43 height 6
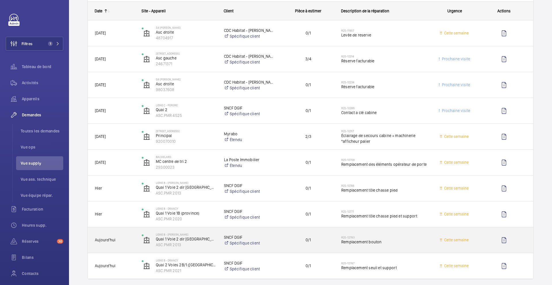
scroll to position [91, 0]
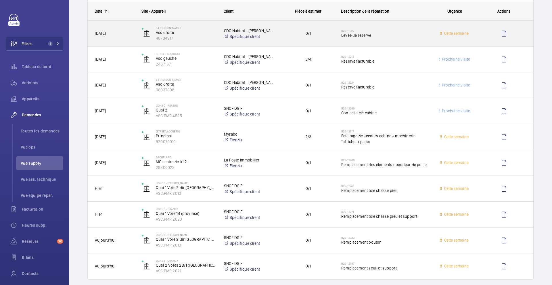
click at [398, 41] on div "R25-11907 [GEOGRAPHIC_DATA]" at bounding box center [384, 33] width 86 height 17
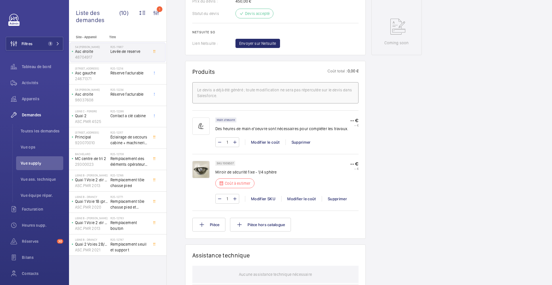
scroll to position [349, 0]
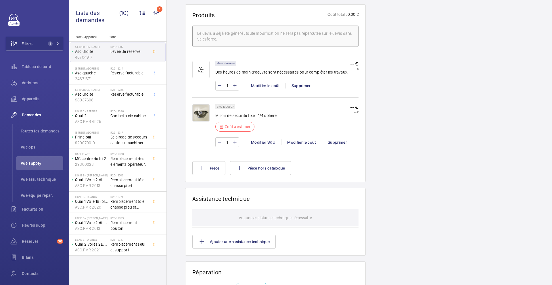
click at [230, 108] on p "SKU 1009507" at bounding box center [225, 107] width 17 height 2
copy p "1009507"
click at [304, 145] on div "Modifier le coût" at bounding box center [301, 143] width 41 height 6
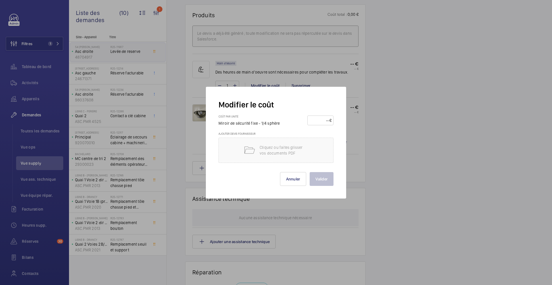
click at [324, 123] on input "number" at bounding box center [320, 120] width 20 height 9
type input "115"
click at [310, 172] on button "Valider" at bounding box center [322, 179] width 24 height 14
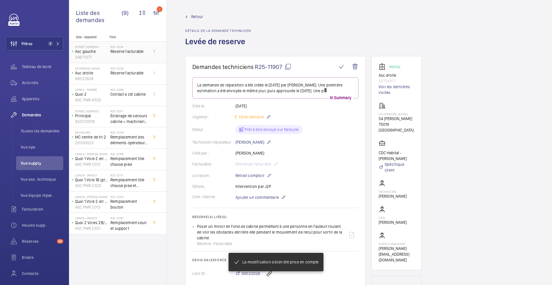
click at [129, 56] on div "R25-12214 Réserve facturable" at bounding box center [129, 53] width 38 height 17
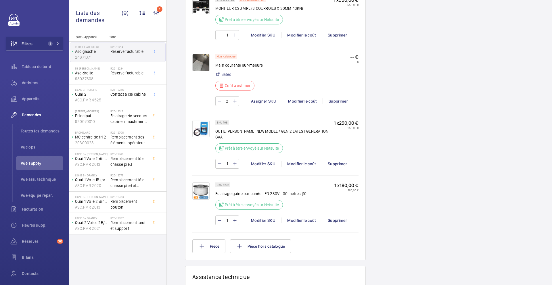
scroll to position [521, 0]
click at [198, 65] on img at bounding box center [200, 62] width 17 height 17
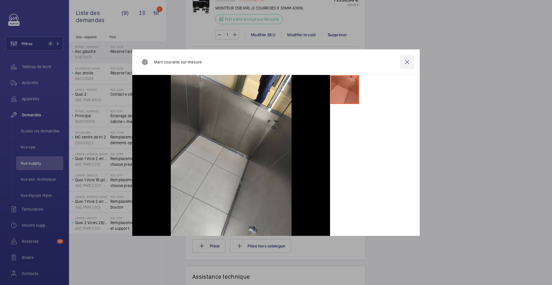
click at [409, 65] on wm-front-icon-button at bounding box center [407, 62] width 14 height 14
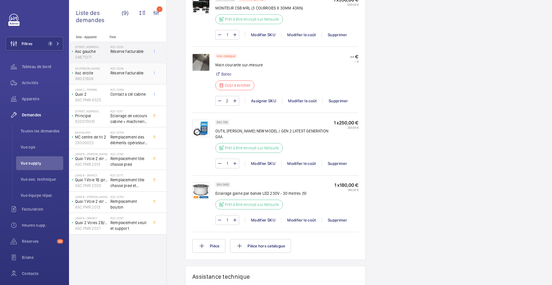
click at [138, 72] on span "Réserve facturable" at bounding box center [129, 73] width 38 height 6
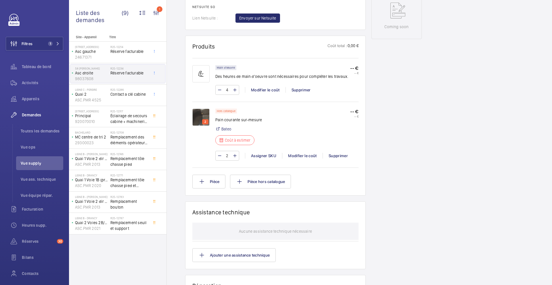
scroll to position [315, 0]
click at [133, 98] on div "R25-12286 Contact a clé cabine" at bounding box center [129, 96] width 38 height 17
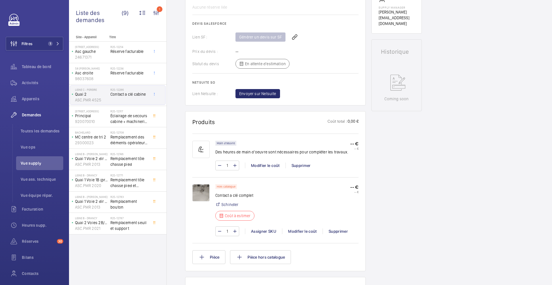
scroll to position [227, 0]
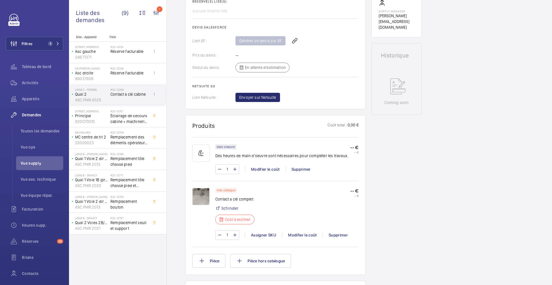
click at [199, 205] on img at bounding box center [200, 196] width 17 height 17
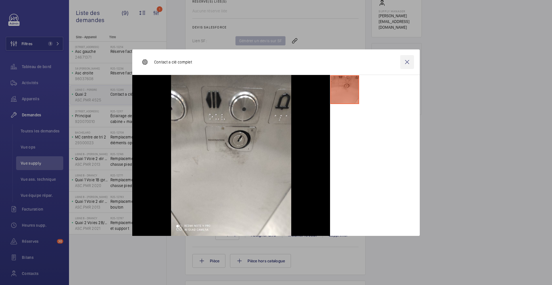
click at [408, 65] on wm-front-icon-button at bounding box center [407, 62] width 14 height 14
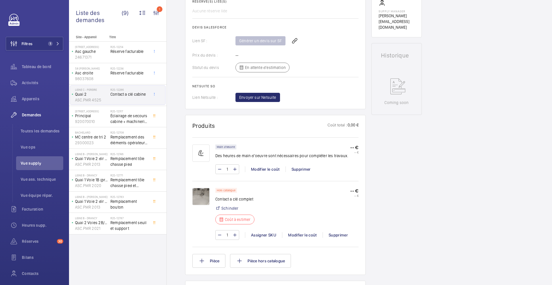
scroll to position [65, 0]
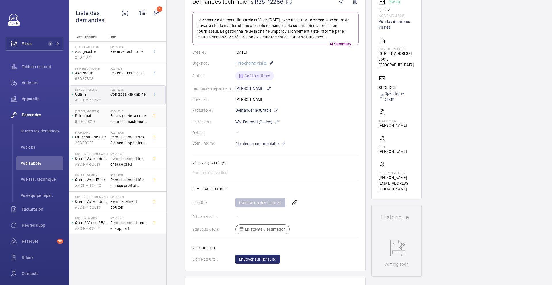
click at [147, 119] on span "Éclairage de secours cabine + machinerie *afficheur palier" at bounding box center [129, 119] width 38 height 12
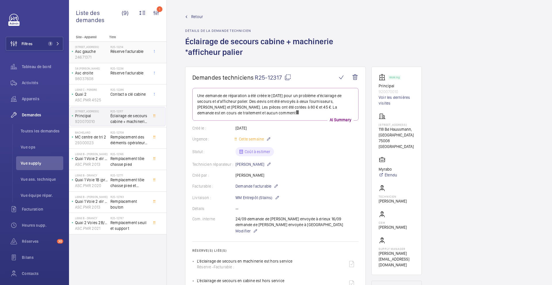
click at [137, 56] on div "R25-12214 Réserve facturable" at bounding box center [129, 53] width 38 height 17
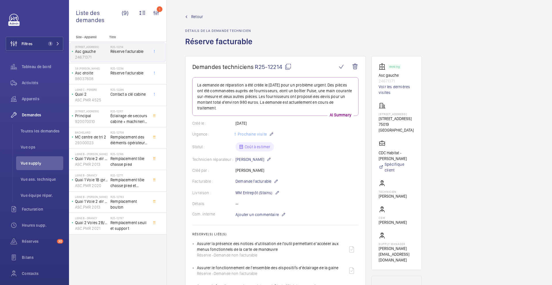
click at [288, 66] on mat-icon at bounding box center [288, 66] width 7 height 7
click at [125, 79] on div "R25-12234 Réserve facturable" at bounding box center [129, 75] width 38 height 17
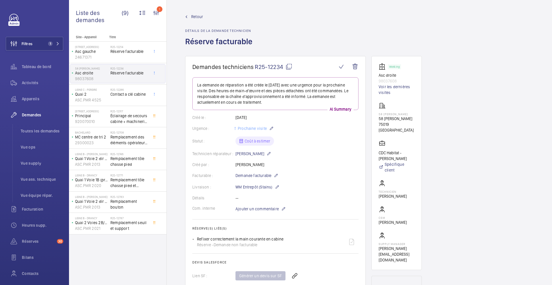
click at [291, 67] on mat-icon at bounding box center [289, 66] width 7 height 7
type textarea "R25-12234"
click at [126, 56] on div "R25-12214 Réserve facturable" at bounding box center [129, 53] width 38 height 17
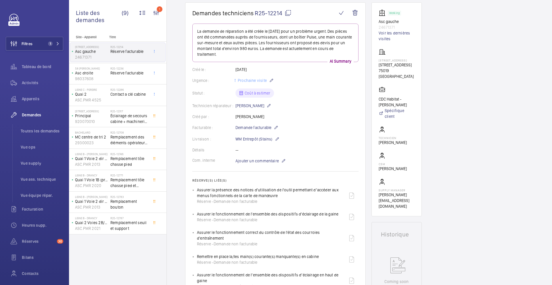
scroll to position [59, 0]
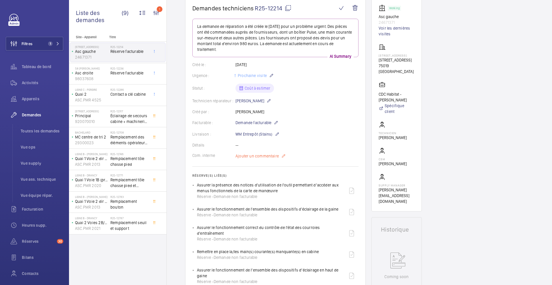
click at [269, 157] on span "Ajouter un commentaire" at bounding box center [257, 156] width 43 height 6
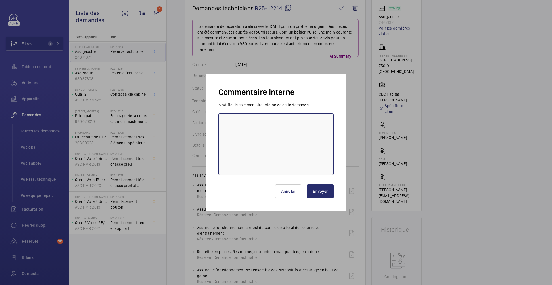
click at [226, 136] on textarea at bounding box center [276, 145] width 115 height 62
drag, startPoint x: 319, startPoint y: 123, endPoint x: 215, endPoint y: 123, distance: 104.7
click at [215, 123] on div "Commentaire Interne Modifier le commentaire interne de cette demande 25/09 Tech…" at bounding box center [276, 142] width 140 height 137
type textarea "25/09 Tech relancé pour mesure Main courante"
click at [330, 192] on button "Envoyer" at bounding box center [320, 192] width 26 height 14
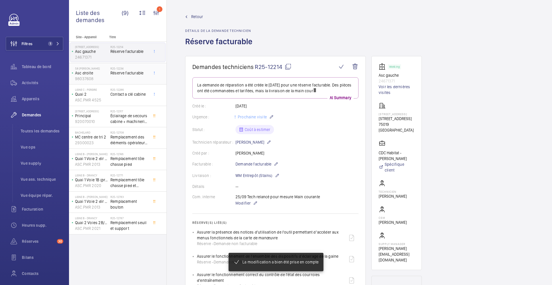
click at [132, 78] on div "R25-12234 Réserve facturable" at bounding box center [129, 75] width 38 height 17
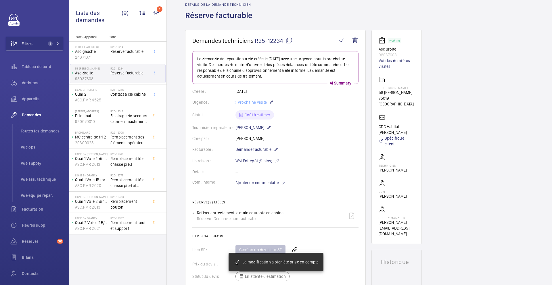
scroll to position [33, 0]
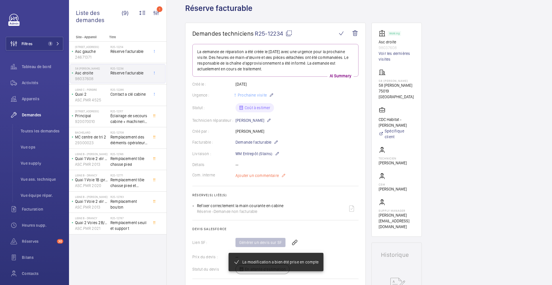
click at [274, 177] on span "Ajouter un commentaire" at bounding box center [257, 176] width 43 height 6
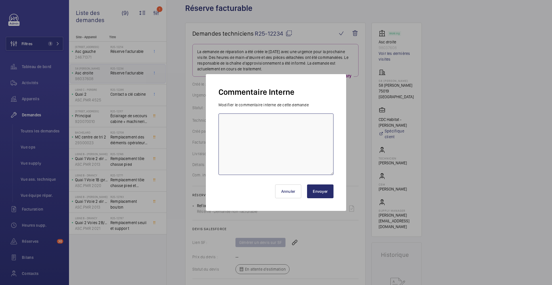
click at [234, 138] on textarea at bounding box center [276, 145] width 115 height 62
paste textarea "25/09 Tech relancé pour mesure Main courante"
type textarea "25/09 Tech relancé pour mesure Main courante"
click at [328, 196] on button "Envoyer" at bounding box center [320, 192] width 26 height 14
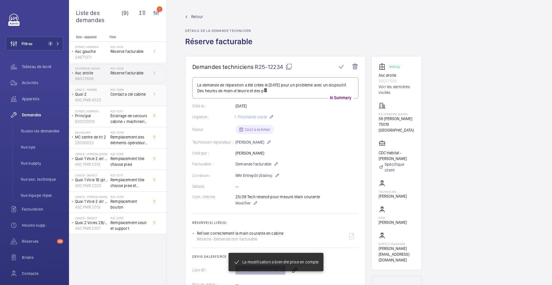
click at [134, 100] on div "R25-12286 Contact a clé cabine" at bounding box center [129, 96] width 38 height 17
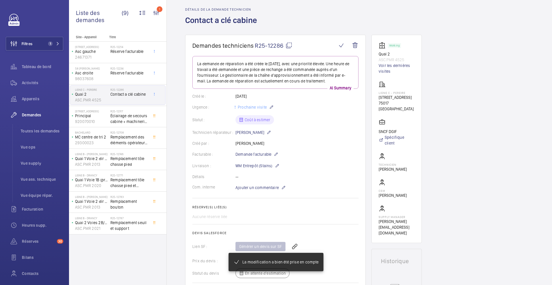
scroll to position [22, 0]
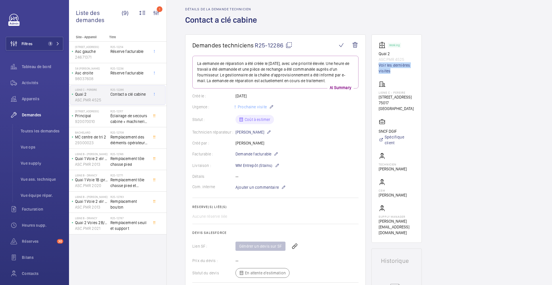
click at [289, 47] on mat-icon at bounding box center [289, 45] width 7 height 7
copy link "Voir les dernières visites"
type textarea "R25-12286"
click at [260, 186] on span "Ajouter un commentaire" at bounding box center [257, 188] width 43 height 6
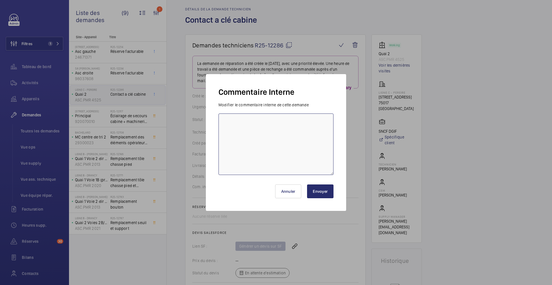
click at [255, 173] on textarea at bounding box center [276, 145] width 115 height 62
type textarea "25/09 demande de [PERSON_NAME] envoyée à spider"
click at [322, 185] on button "Envoyer" at bounding box center [320, 192] width 26 height 14
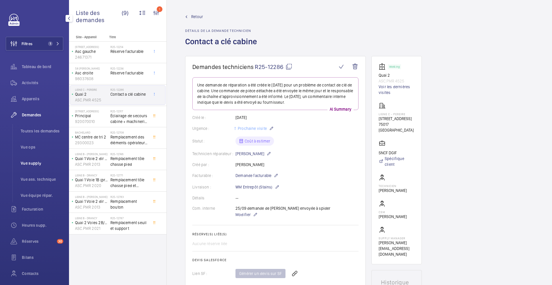
click at [34, 168] on li "Vue supply" at bounding box center [39, 163] width 47 height 14
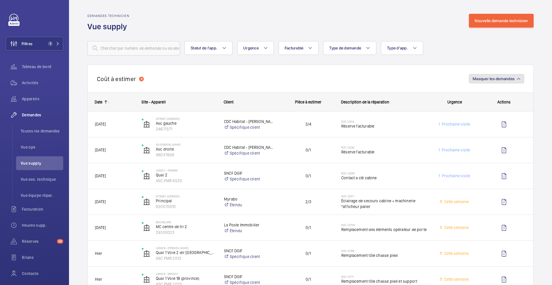
click at [498, 79] on span "Masquer les demandes" at bounding box center [494, 79] width 42 height 5
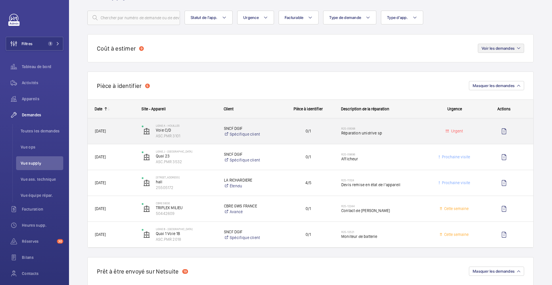
scroll to position [35, 0]
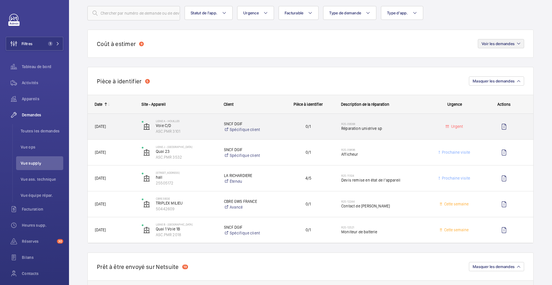
click at [408, 134] on div "R25-09568 Réparation unidrive sp" at bounding box center [384, 127] width 86 height 17
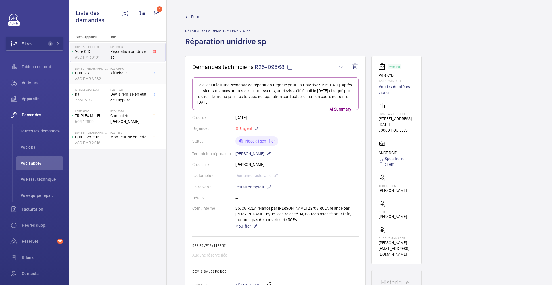
click at [141, 78] on div "R25-09896 Afficheur" at bounding box center [129, 75] width 38 height 17
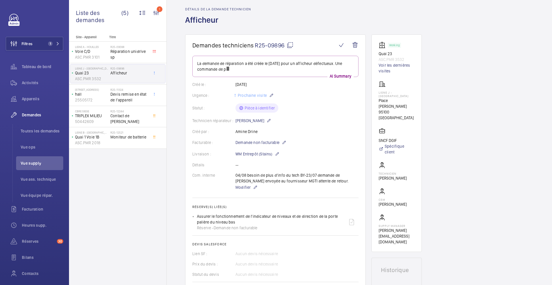
scroll to position [36, 0]
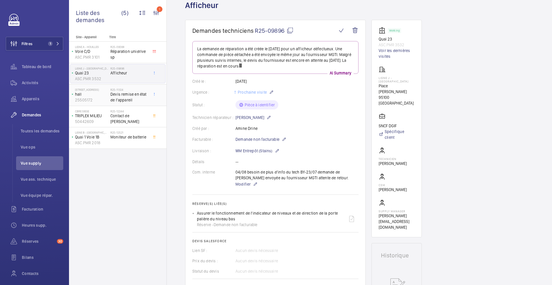
click at [152, 102] on div at bounding box center [156, 95] width 10 height 19
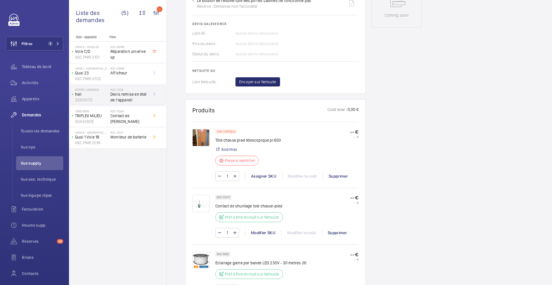
scroll to position [312, 0]
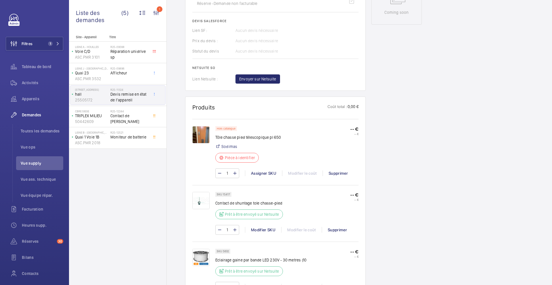
click at [202, 135] on img at bounding box center [200, 134] width 17 height 17
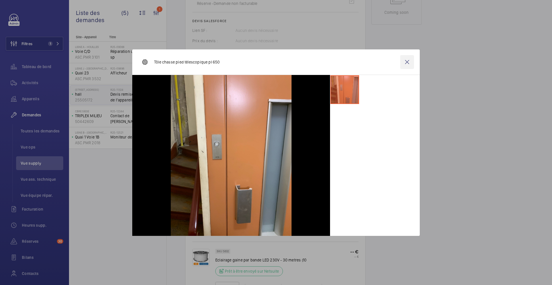
click at [406, 62] on wm-front-icon-button at bounding box center [407, 62] width 14 height 14
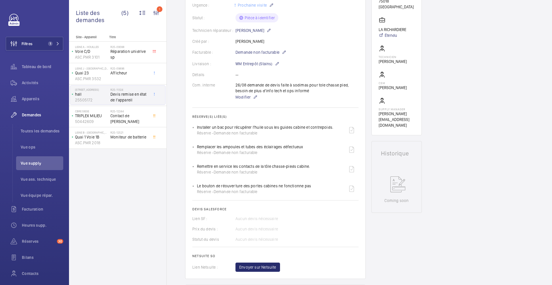
scroll to position [39, 0]
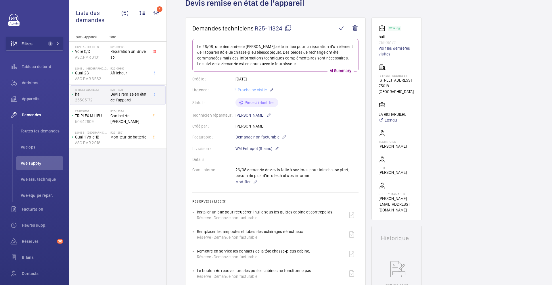
click at [289, 28] on mat-icon at bounding box center [288, 28] width 7 height 7
click at [245, 183] on span "Modifier" at bounding box center [243, 182] width 15 height 6
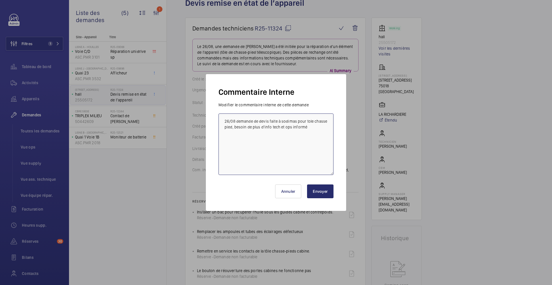
click at [223, 122] on textarea "26/08 demande de devis faite à sodimas pour tole chasse pied, besoin de plus d'…" at bounding box center [276, 145] width 115 height 62
type textarea "25/09 Tech relancé pour mesure tole 26/08 demande de devis faite à sodimas pour…"
click at [319, 190] on button "Envoyer" at bounding box center [320, 192] width 26 height 14
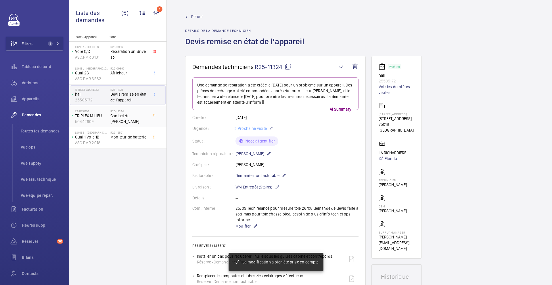
click at [145, 122] on div "R25-12244 Contact de frein" at bounding box center [129, 118] width 38 height 17
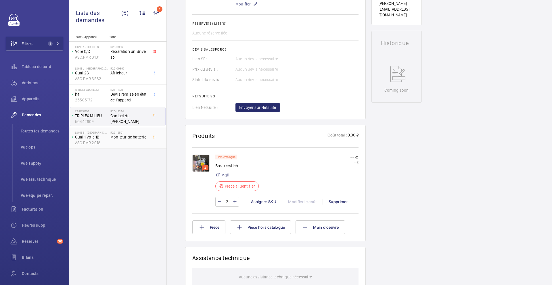
scroll to position [240, 0]
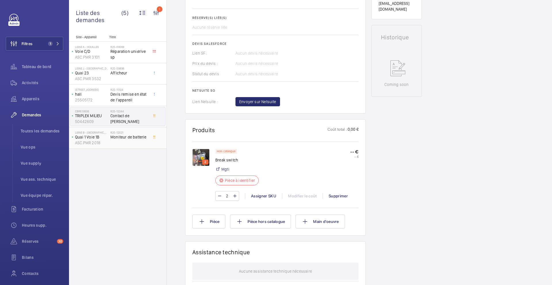
click at [144, 143] on div "R25-12521 Moniteur de batterie" at bounding box center [129, 139] width 38 height 17
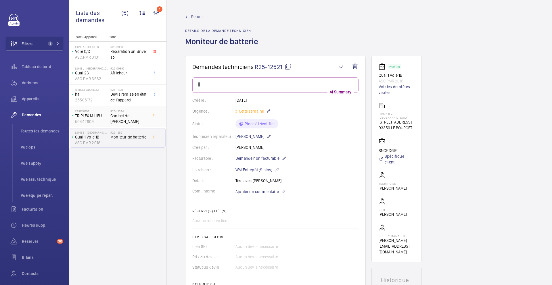
click at [154, 119] on div at bounding box center [156, 116] width 10 height 19
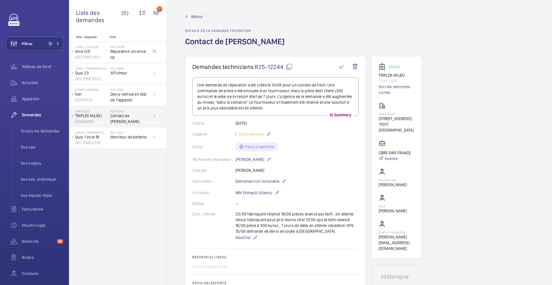
click at [287, 64] on mat-icon at bounding box center [289, 66] width 7 height 7
type textarea "R25-12244"
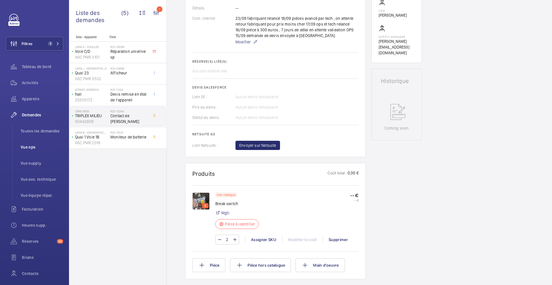
scroll to position [196, 0]
click at [244, 42] on span "Modifier" at bounding box center [243, 42] width 15 height 6
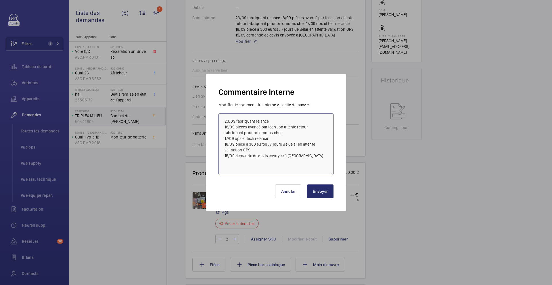
click at [223, 123] on textarea "23/09 fabriquant relancé 18/09 piéces avancé par tech , on attente retour fabri…" at bounding box center [276, 145] width 115 height 62
type textarea "25/09 Frs relancé 23/09 fabriquant relancé 18/09 piéces avancé par tech , on at…"
click at [323, 190] on button "Envoyer" at bounding box center [320, 192] width 26 height 14
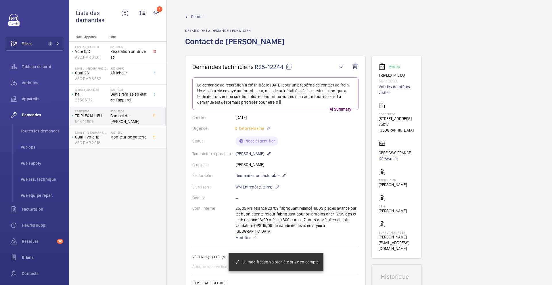
click at [145, 145] on div "R25-12521 Moniteur de batterie" at bounding box center [129, 139] width 38 height 17
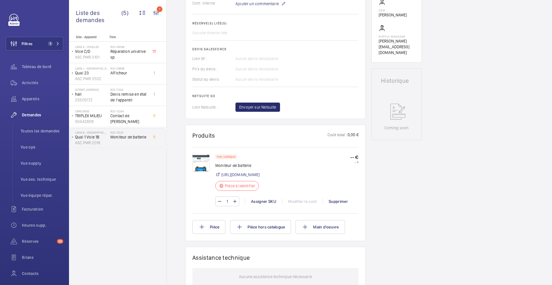
scroll to position [220, 0]
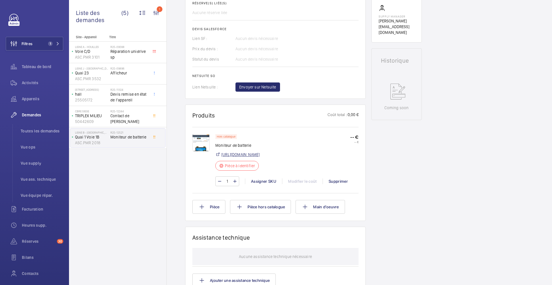
click at [252, 158] on link "[URL][DOMAIN_NAME]" at bounding box center [240, 155] width 38 height 6
click at [262, 184] on div "Assigner SKU" at bounding box center [263, 182] width 37 height 6
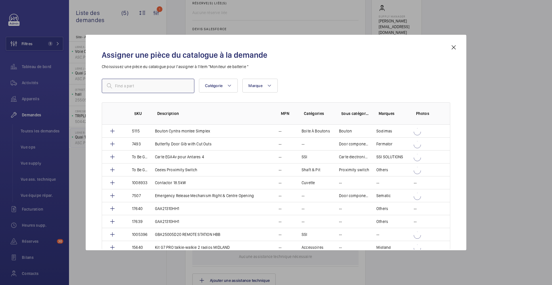
click at [156, 83] on input "text" at bounding box center [148, 86] width 93 height 14
paste input "1010372"
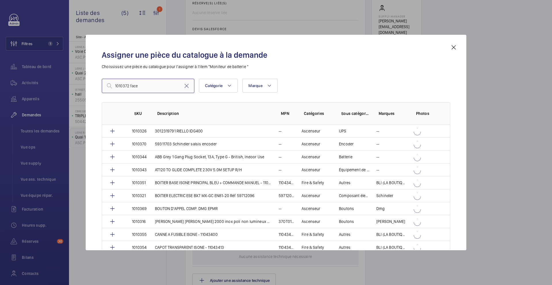
type input "1010372 face"
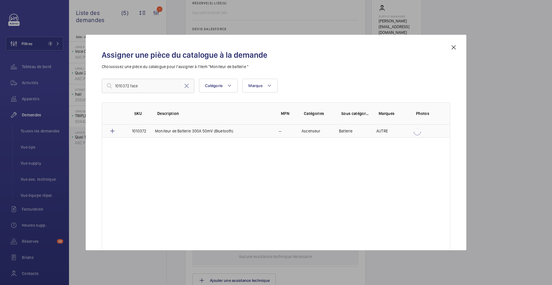
click at [200, 130] on p "Moniteur de Batterie 300A 50mV (Bluetooth)" at bounding box center [194, 131] width 79 height 6
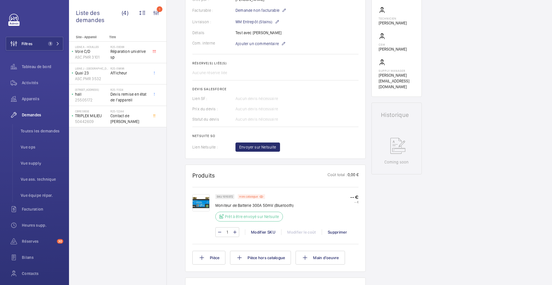
scroll to position [82, 0]
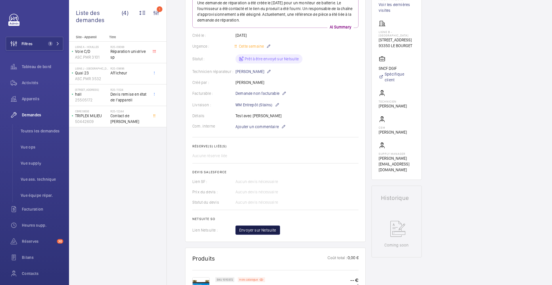
click at [257, 228] on span "Envoyer sur Netsuite" at bounding box center [257, 231] width 37 height 6
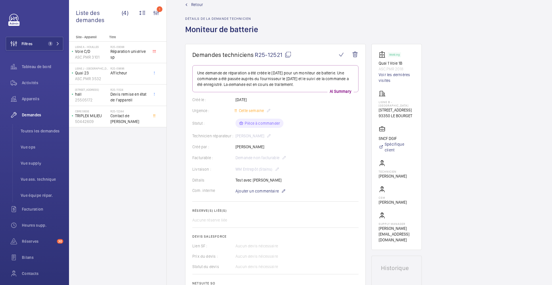
scroll to position [59, 0]
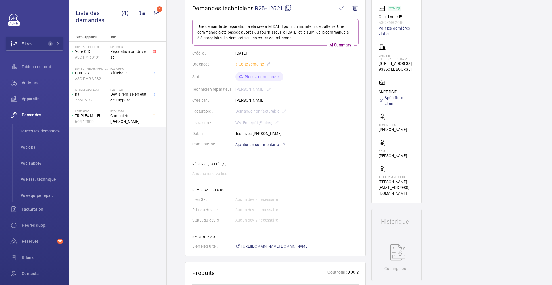
click at [301, 249] on span "[URL][DOMAIN_NAME][DOMAIN_NAME]" at bounding box center [275, 247] width 67 height 6
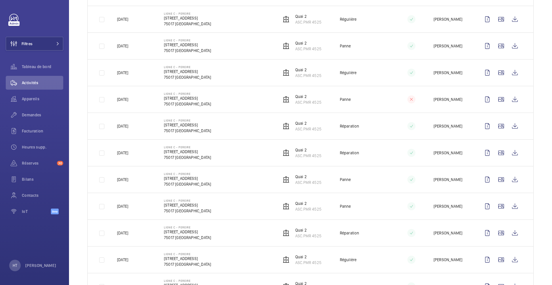
scroll to position [643, 0]
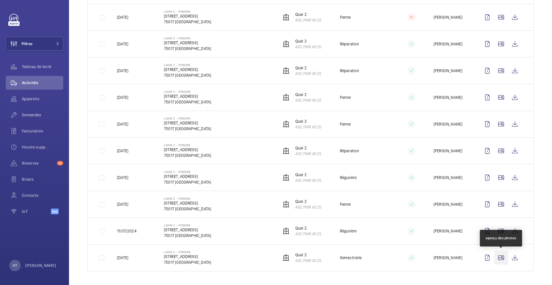
click at [500, 257] on wm-front-icon-button at bounding box center [501, 258] width 14 height 14
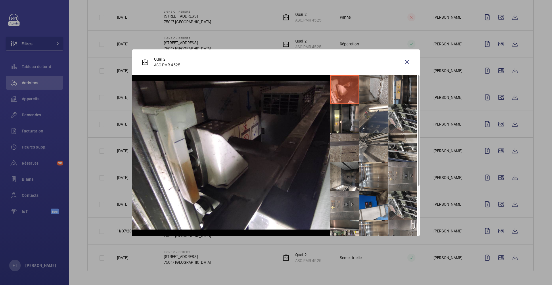
click at [400, 171] on li at bounding box center [403, 177] width 29 height 29
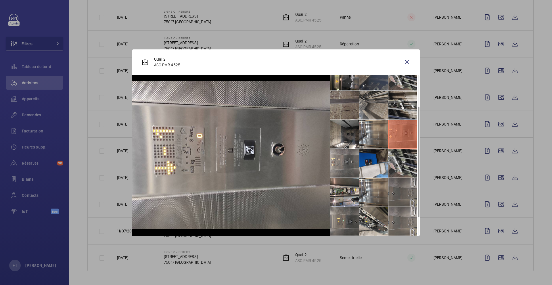
scroll to position [72, 0]
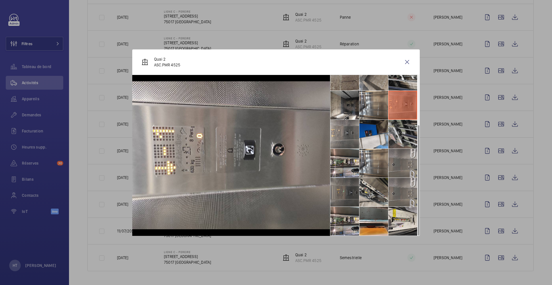
click at [354, 196] on li at bounding box center [345, 192] width 29 height 29
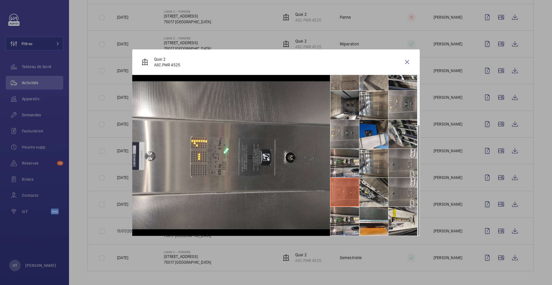
click at [450, 205] on div at bounding box center [276, 142] width 552 height 285
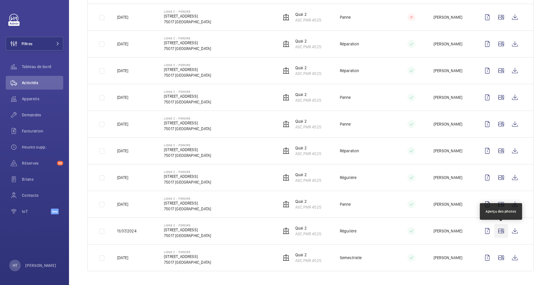
click at [502, 233] on wm-front-icon-button at bounding box center [501, 231] width 14 height 14
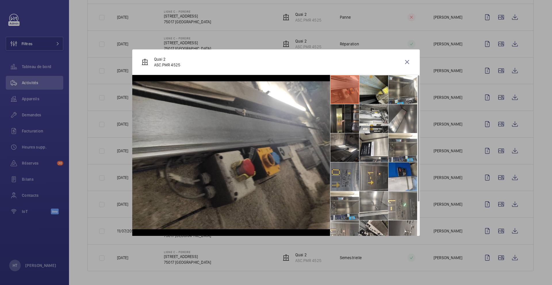
click at [345, 181] on li at bounding box center [345, 177] width 29 height 29
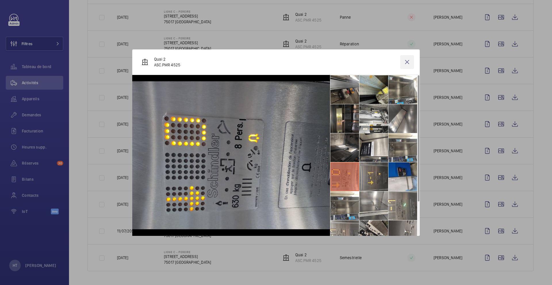
click at [405, 62] on wm-front-icon-button at bounding box center [407, 62] width 14 height 14
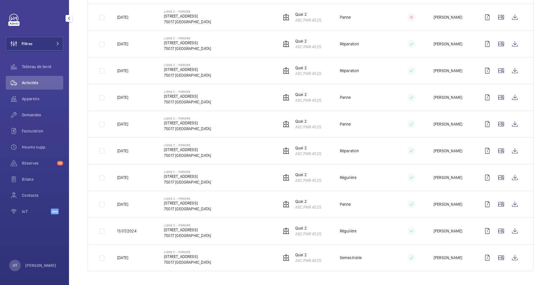
scroll to position [643, 0]
